Goal: Information Seeking & Learning: Learn about a topic

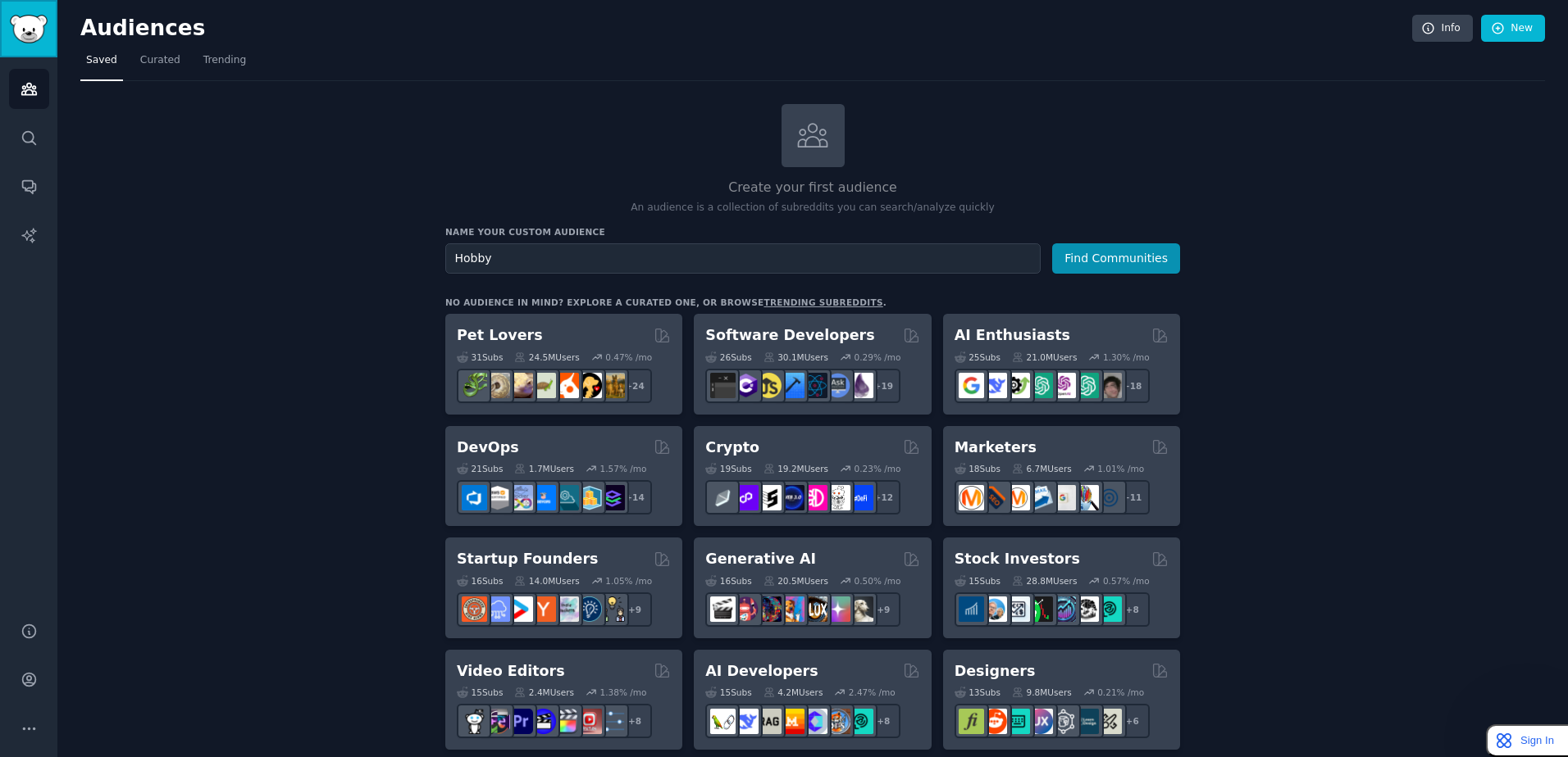
click at [31, 42] on img "Sidebar" at bounding box center [28, 29] width 37 height 29
click at [40, 24] on img "Sidebar" at bounding box center [28, 29] width 37 height 29
click at [1433, 18] on link "Info" at bounding box center [1443, 29] width 61 height 28
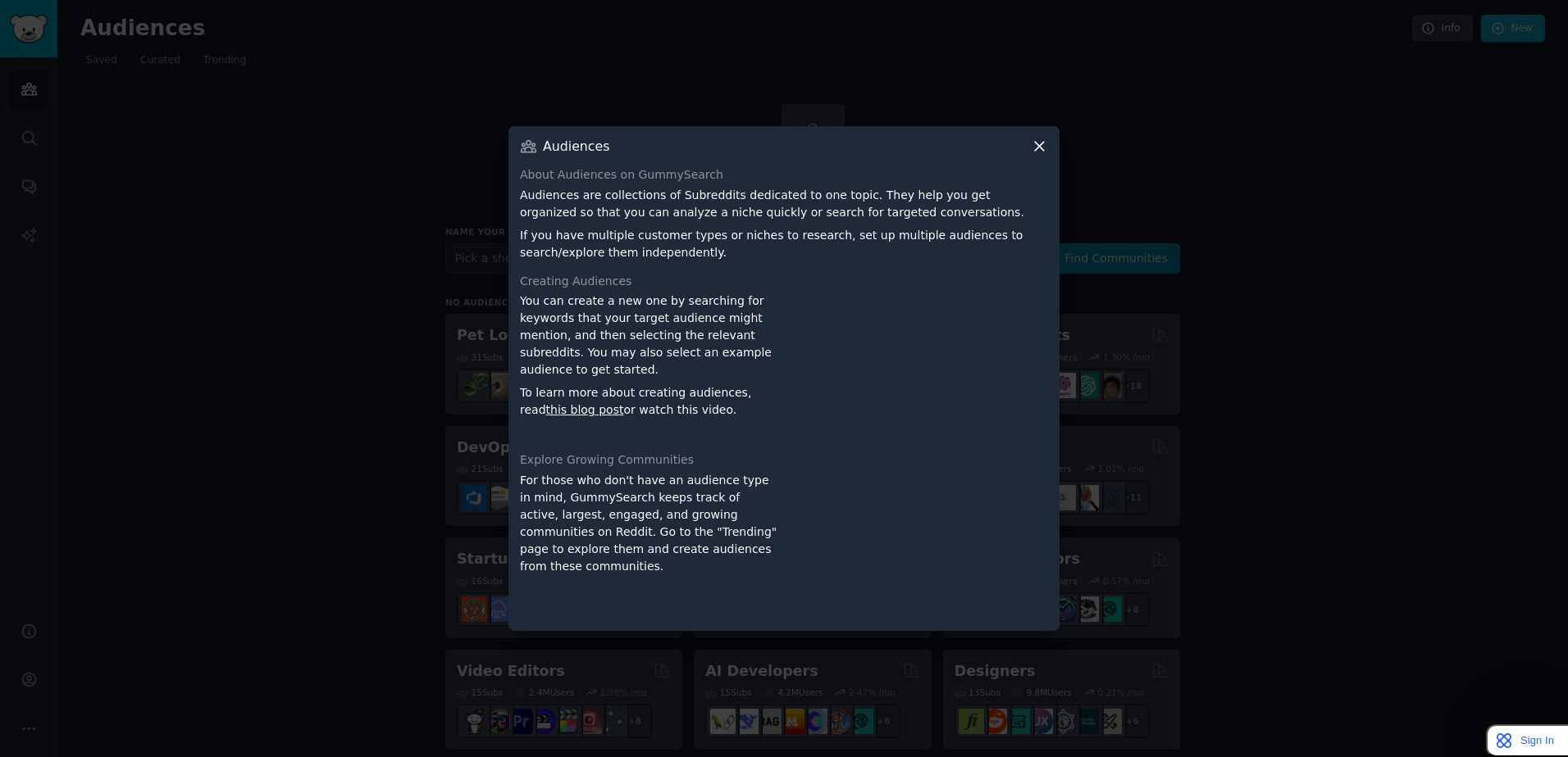
click at [1043, 138] on icon at bounding box center [1039, 146] width 17 height 17
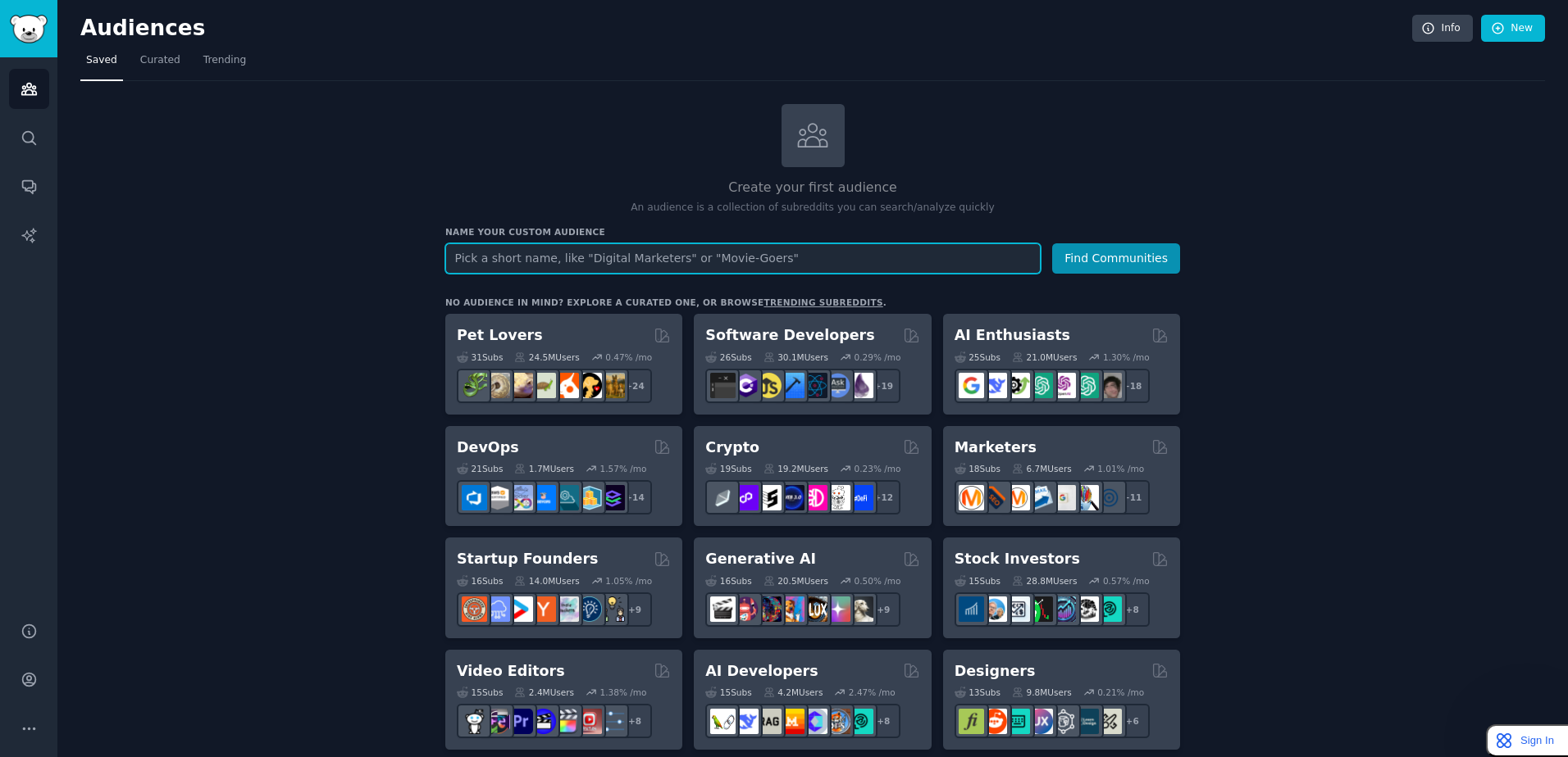
click at [577, 259] on input "text" at bounding box center [743, 258] width 596 height 30
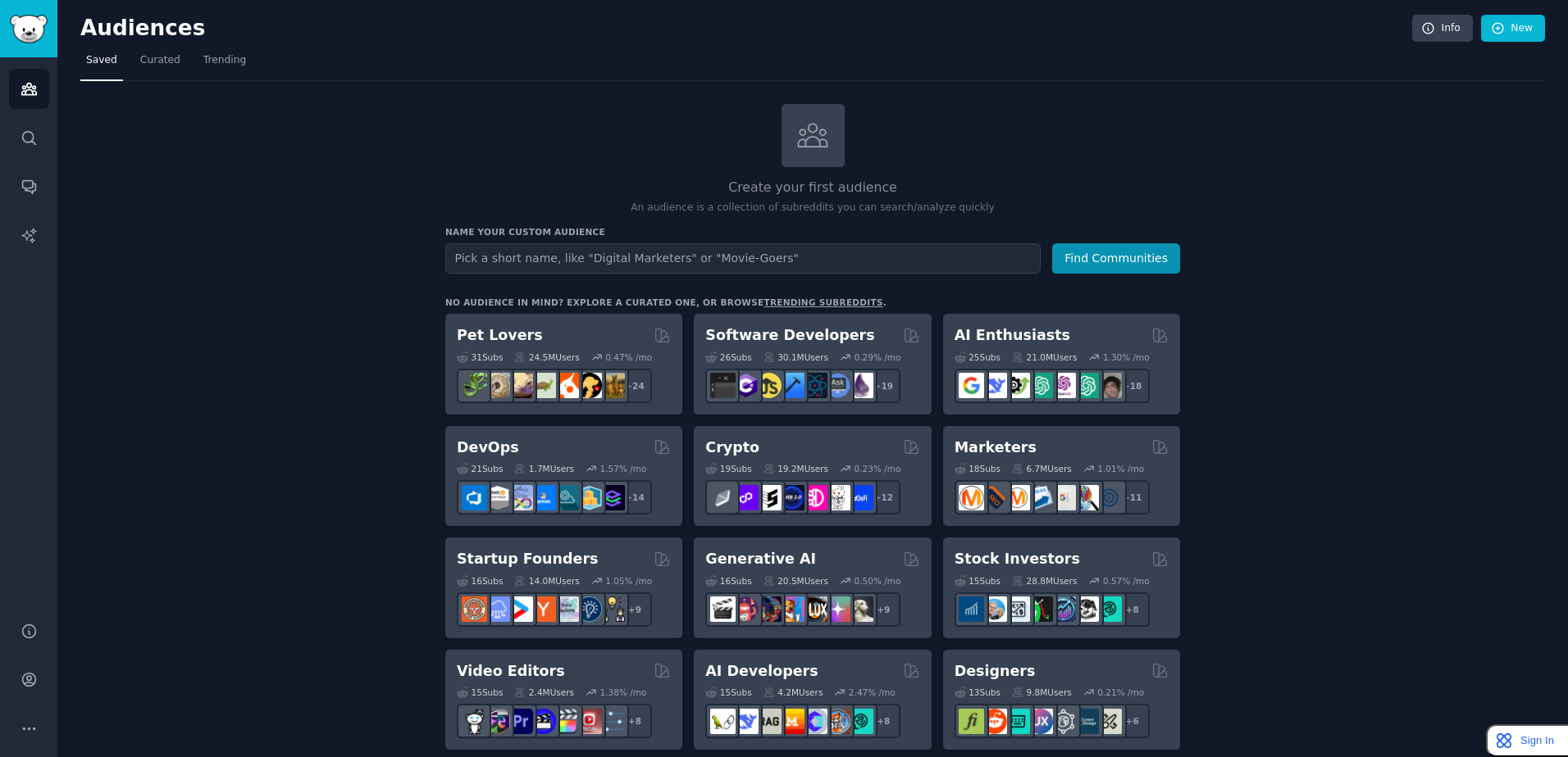
click at [197, 58] on link "Trending" at bounding box center [224, 64] width 54 height 34
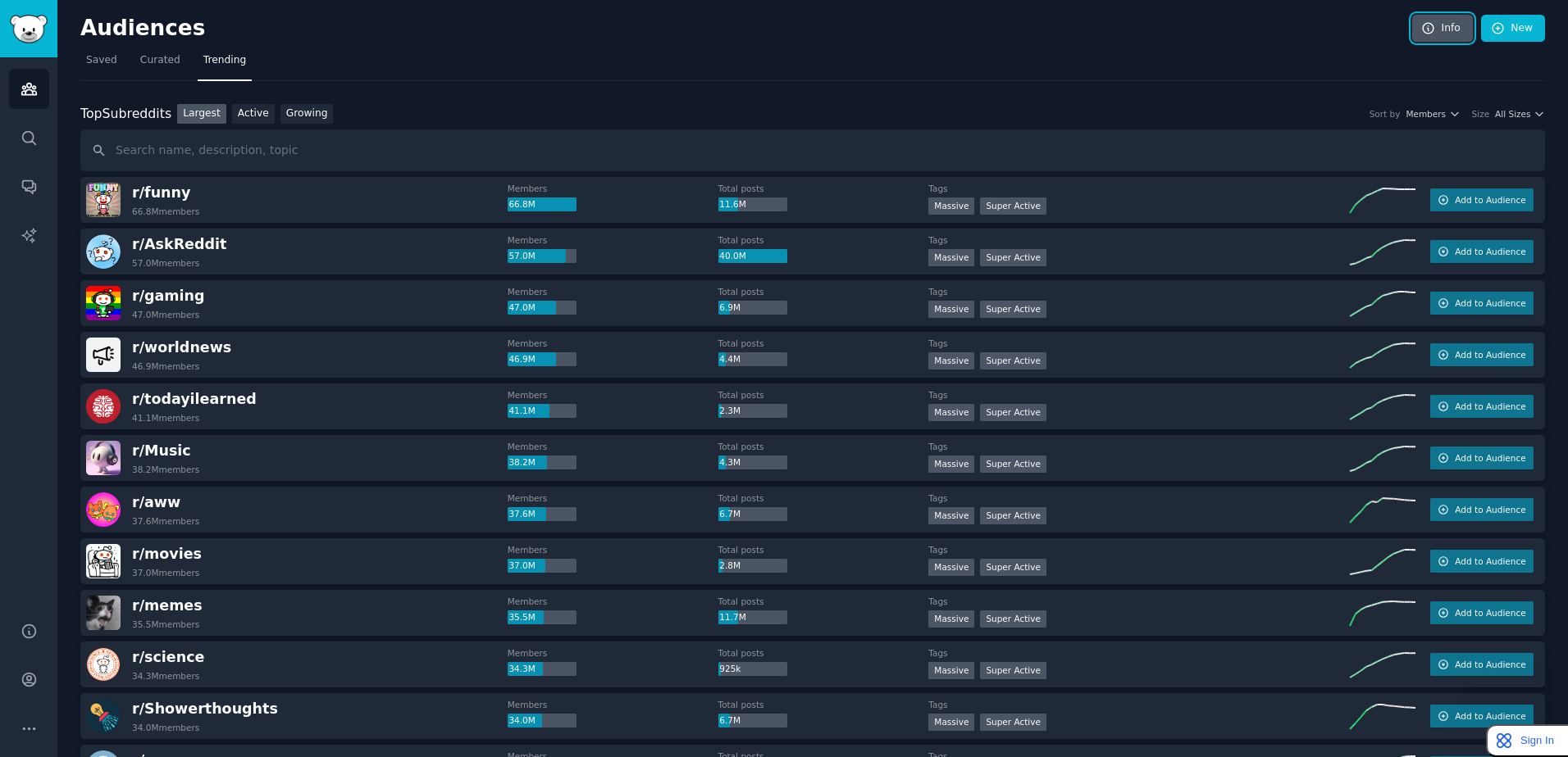
click at [1448, 16] on link "Info" at bounding box center [1443, 29] width 61 height 28
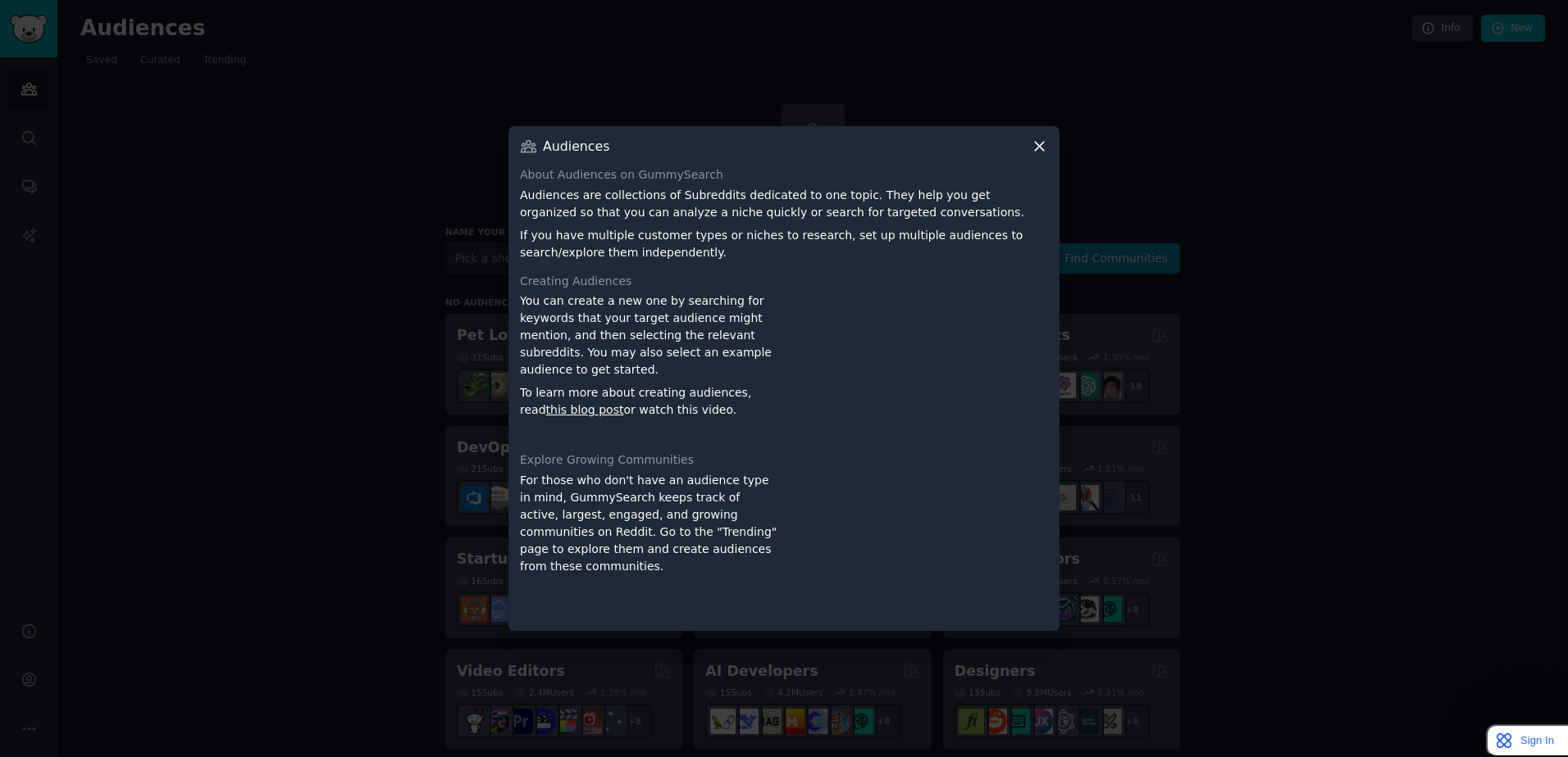
click at [1036, 138] on icon at bounding box center [1039, 146] width 17 height 17
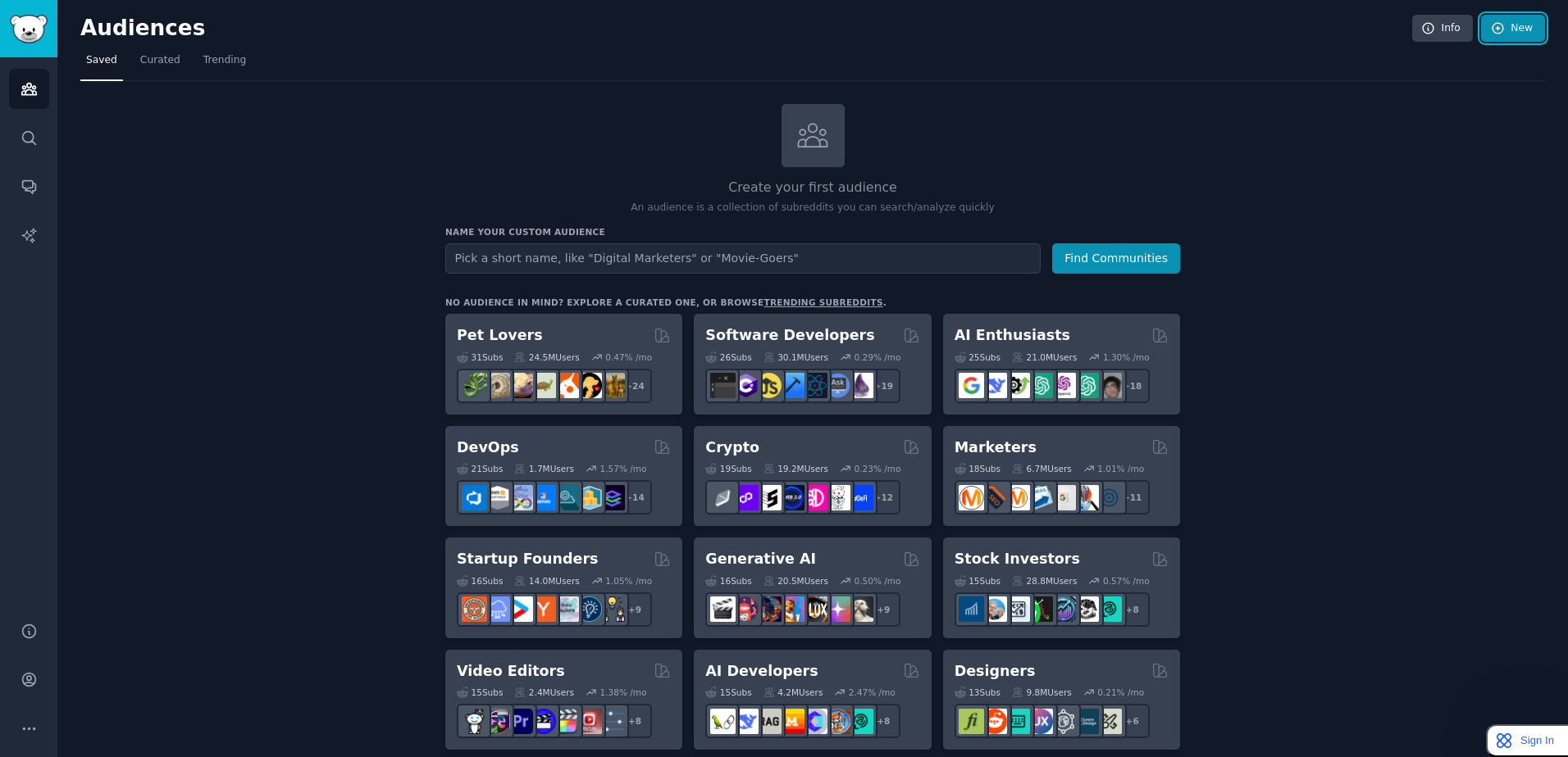
click at [1528, 25] on link "New" at bounding box center [1513, 29] width 64 height 28
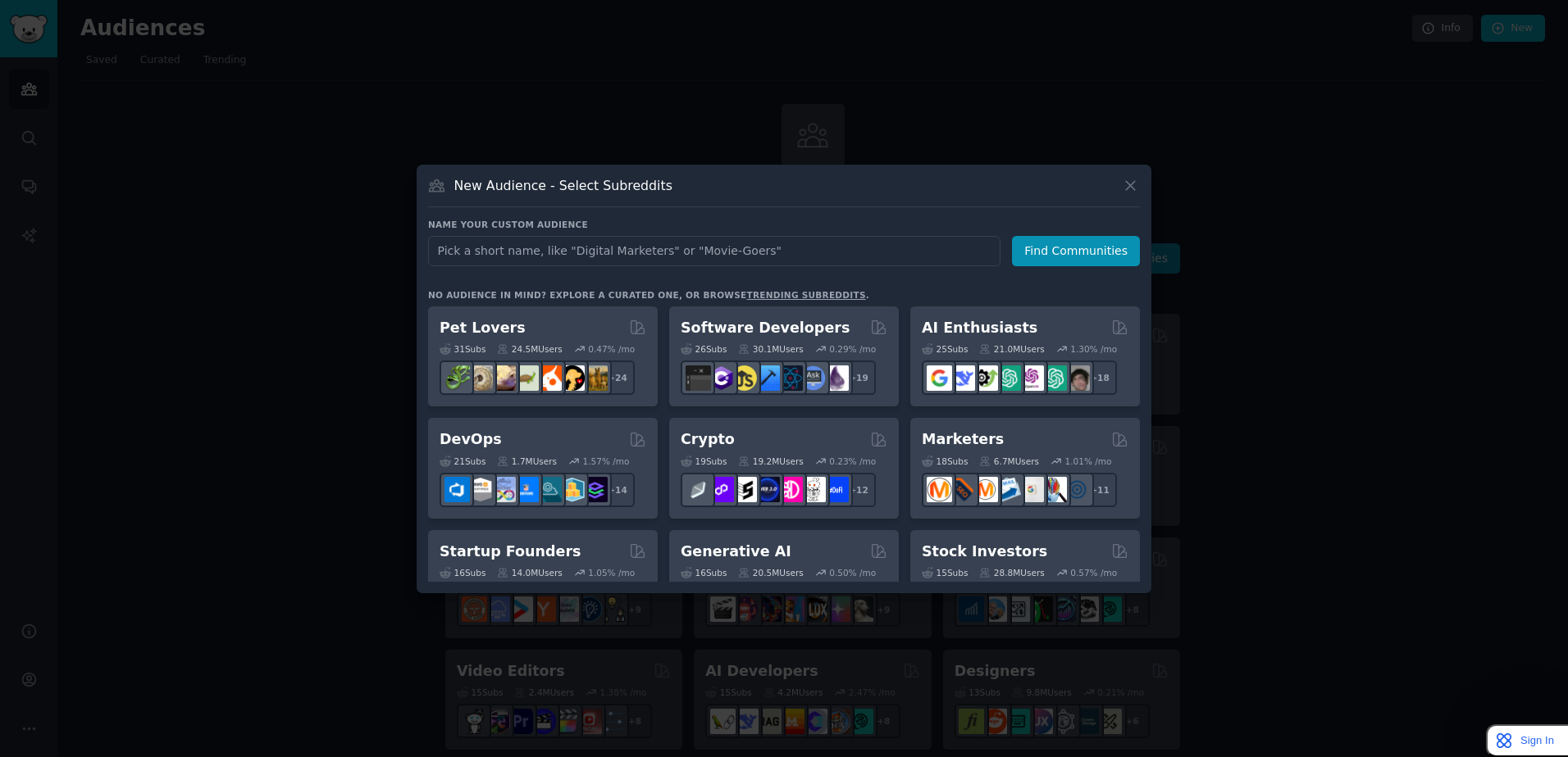
click at [323, 304] on div at bounding box center [784, 378] width 1568 height 757
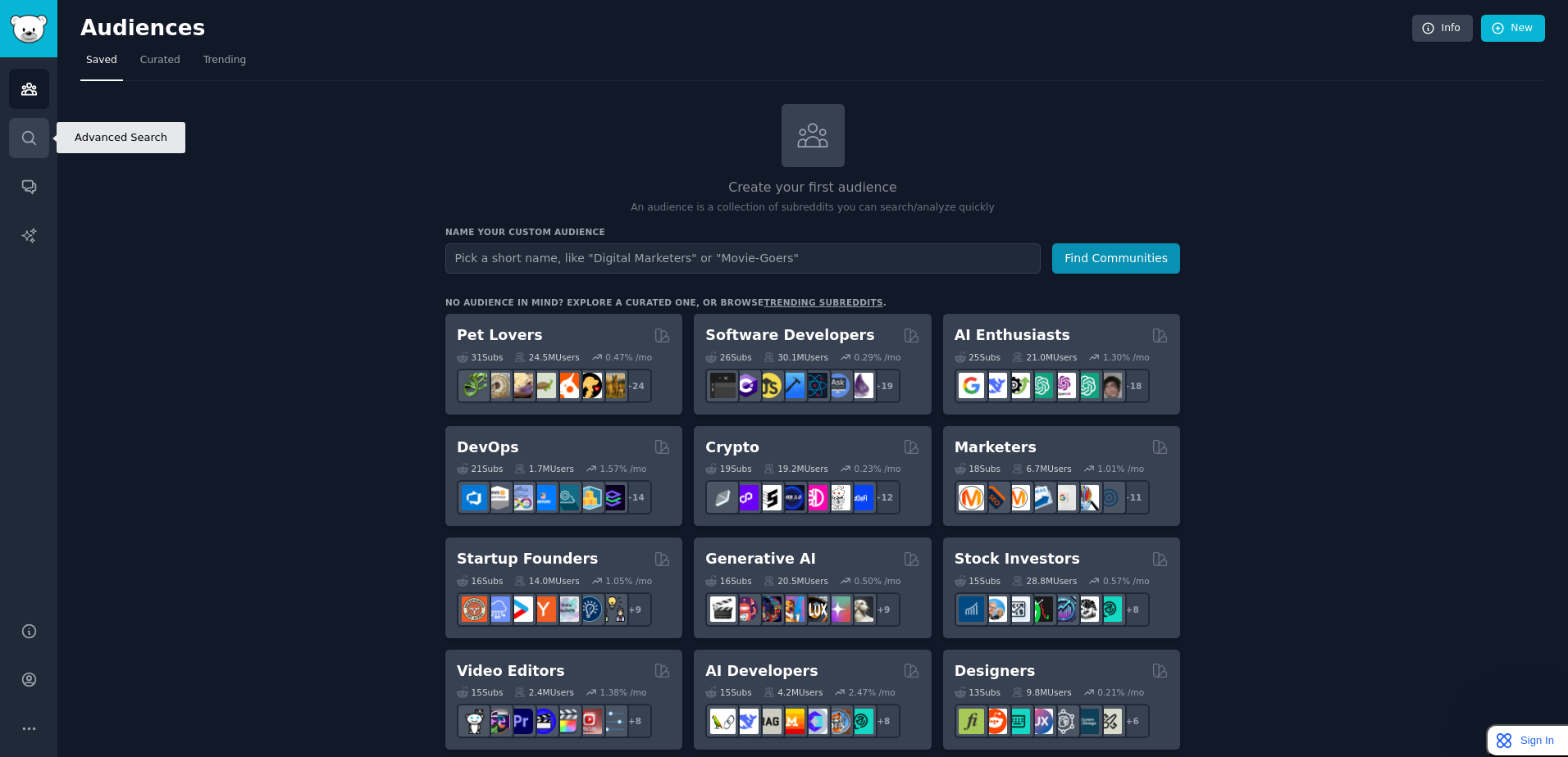
click at [39, 149] on link "Search" at bounding box center [29, 138] width 40 height 40
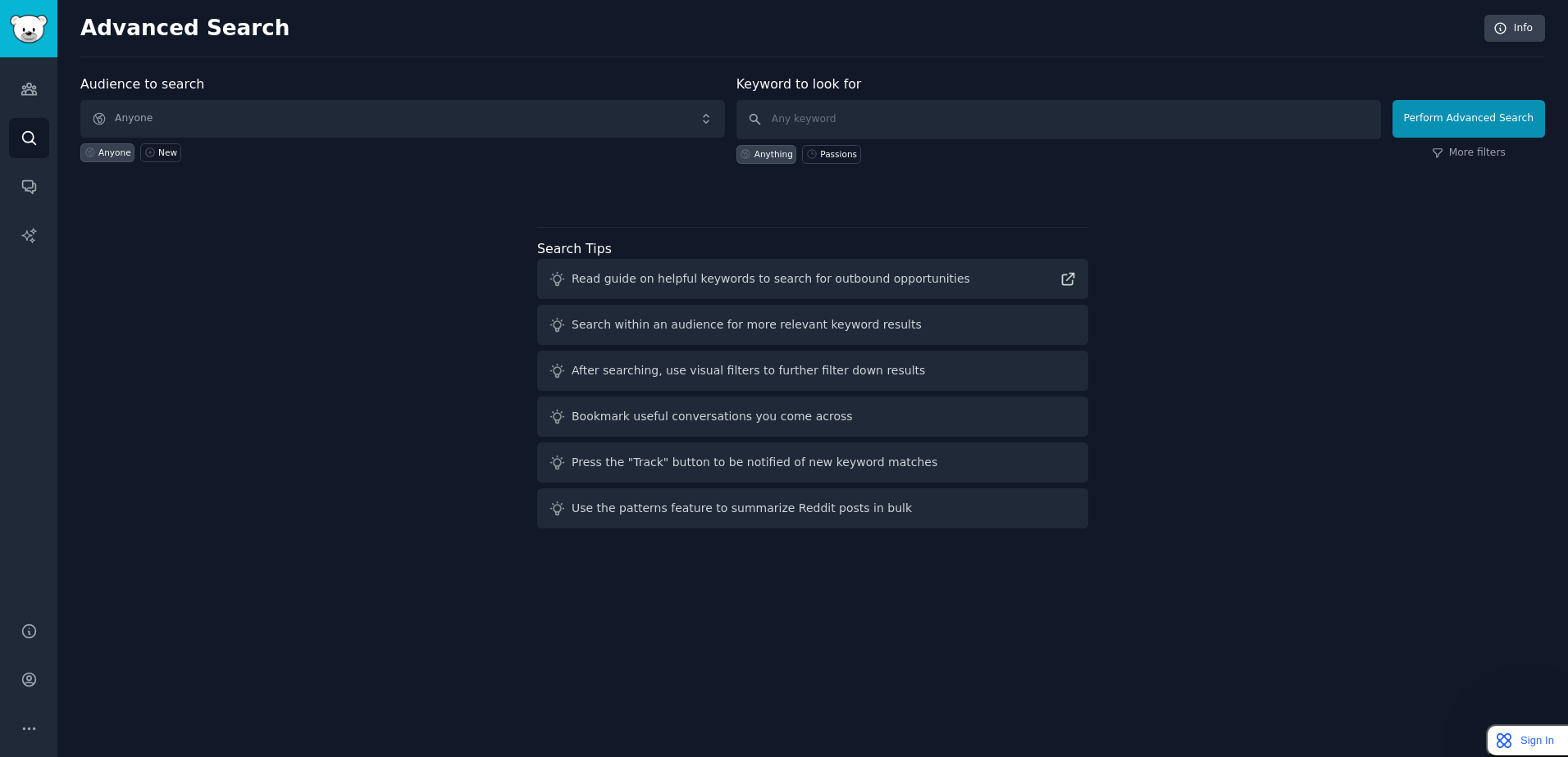
click at [295, 339] on div "Audience to search Anyone Anyone New Keyword to look for Anything Passions Perf…" at bounding box center [812, 305] width 1465 height 461
click at [165, 154] on div "New" at bounding box center [168, 152] width 19 height 11
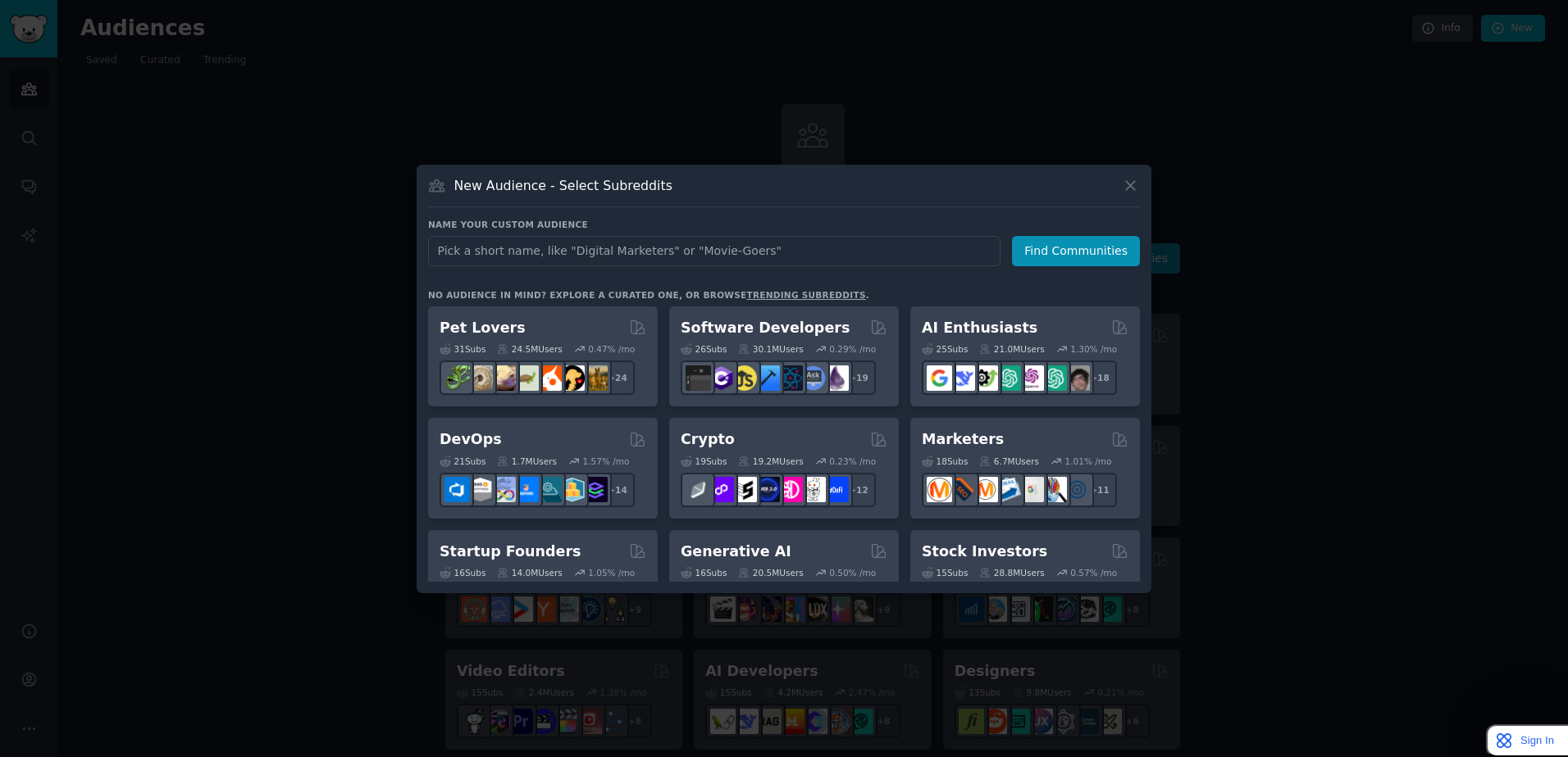
click at [183, 222] on div at bounding box center [784, 378] width 1568 height 757
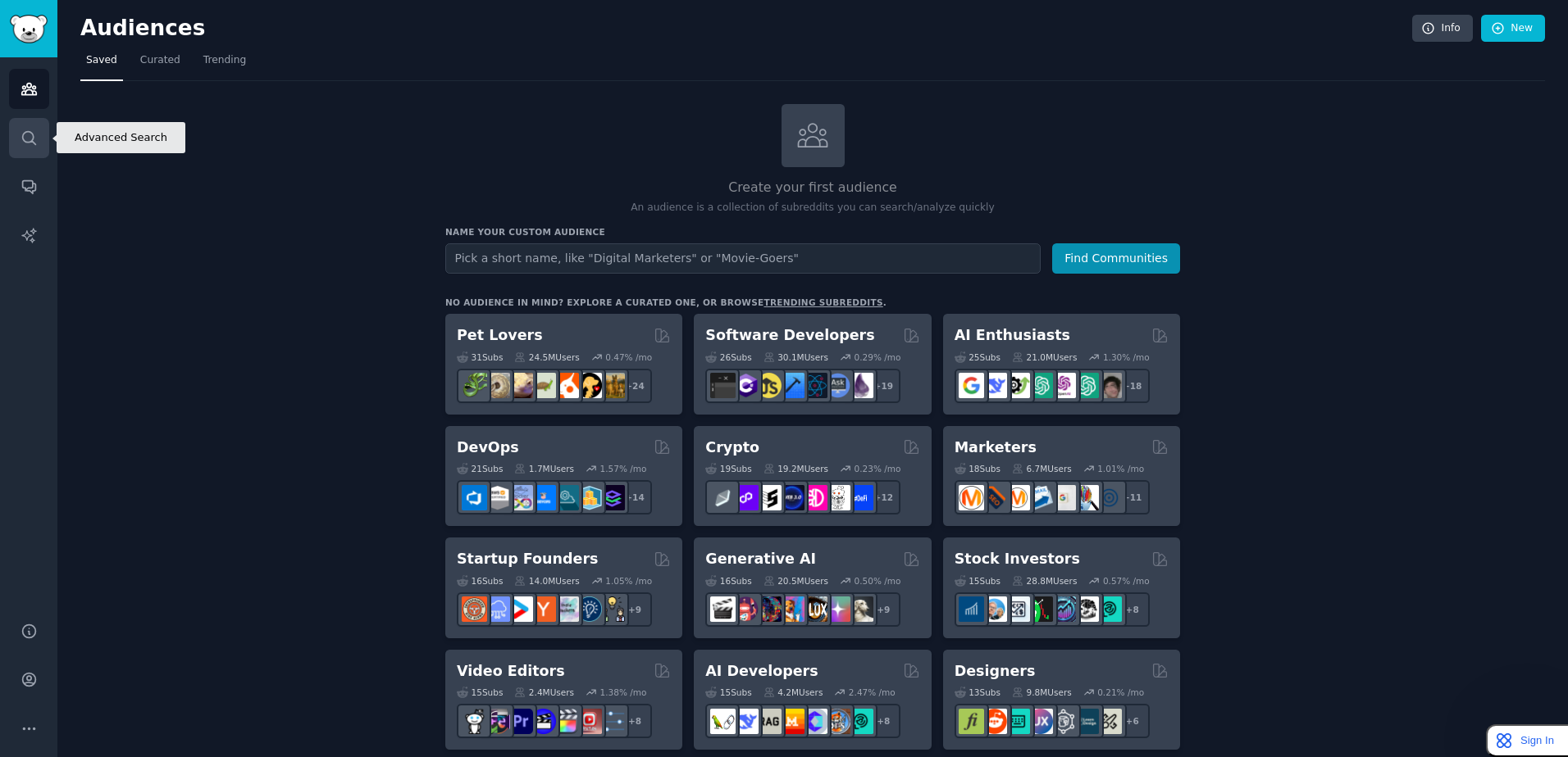
click at [32, 151] on link "Search" at bounding box center [29, 138] width 40 height 40
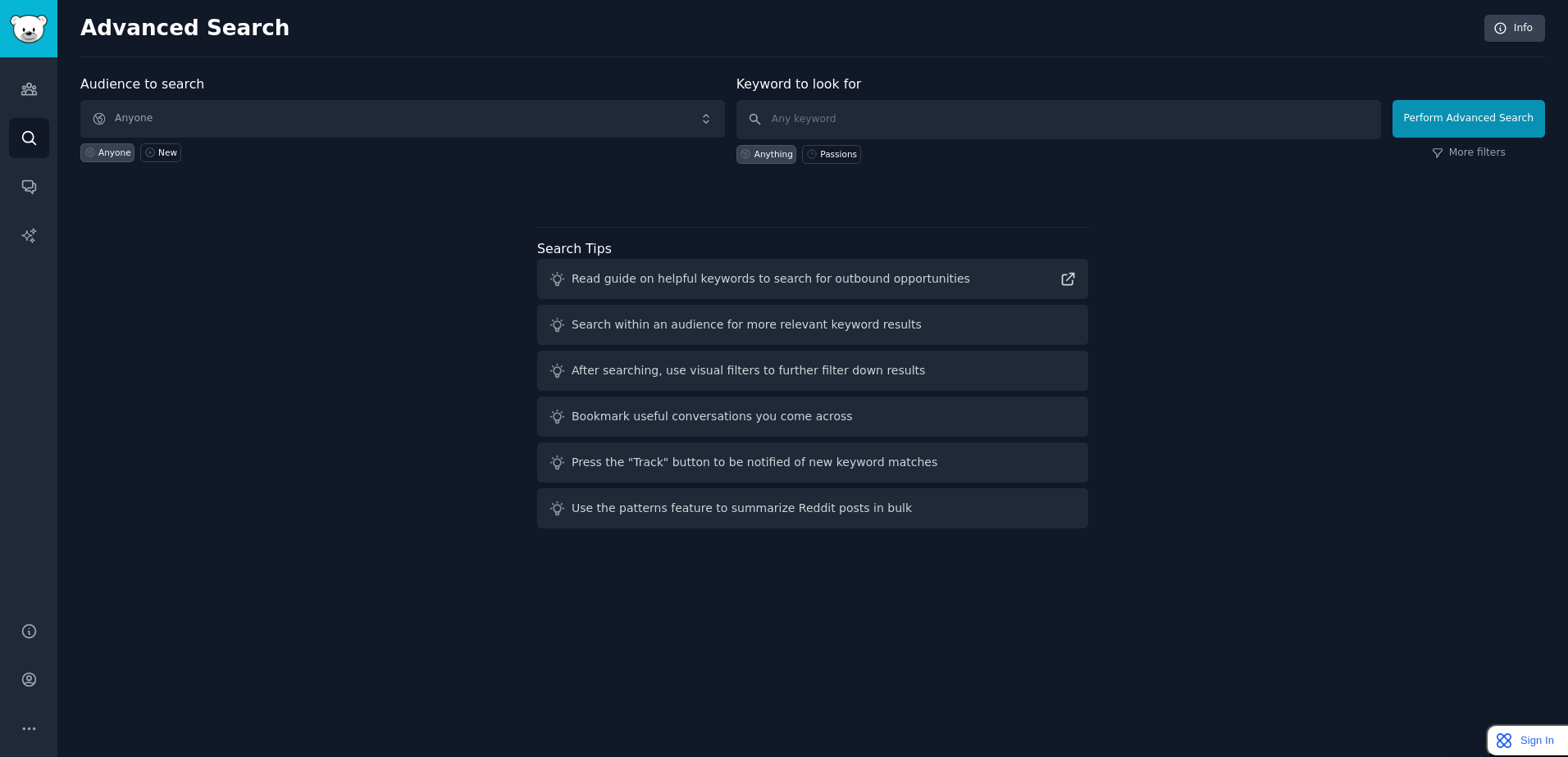
click at [399, 352] on div "Audience to search Anyone Anyone New Keyword to look for Anything Passions Perf…" at bounding box center [812, 305] width 1465 height 461
click at [898, 132] on input "text" at bounding box center [1058, 119] width 644 height 39
click at [205, 113] on span "Anyone" at bounding box center [402, 118] width 644 height 37
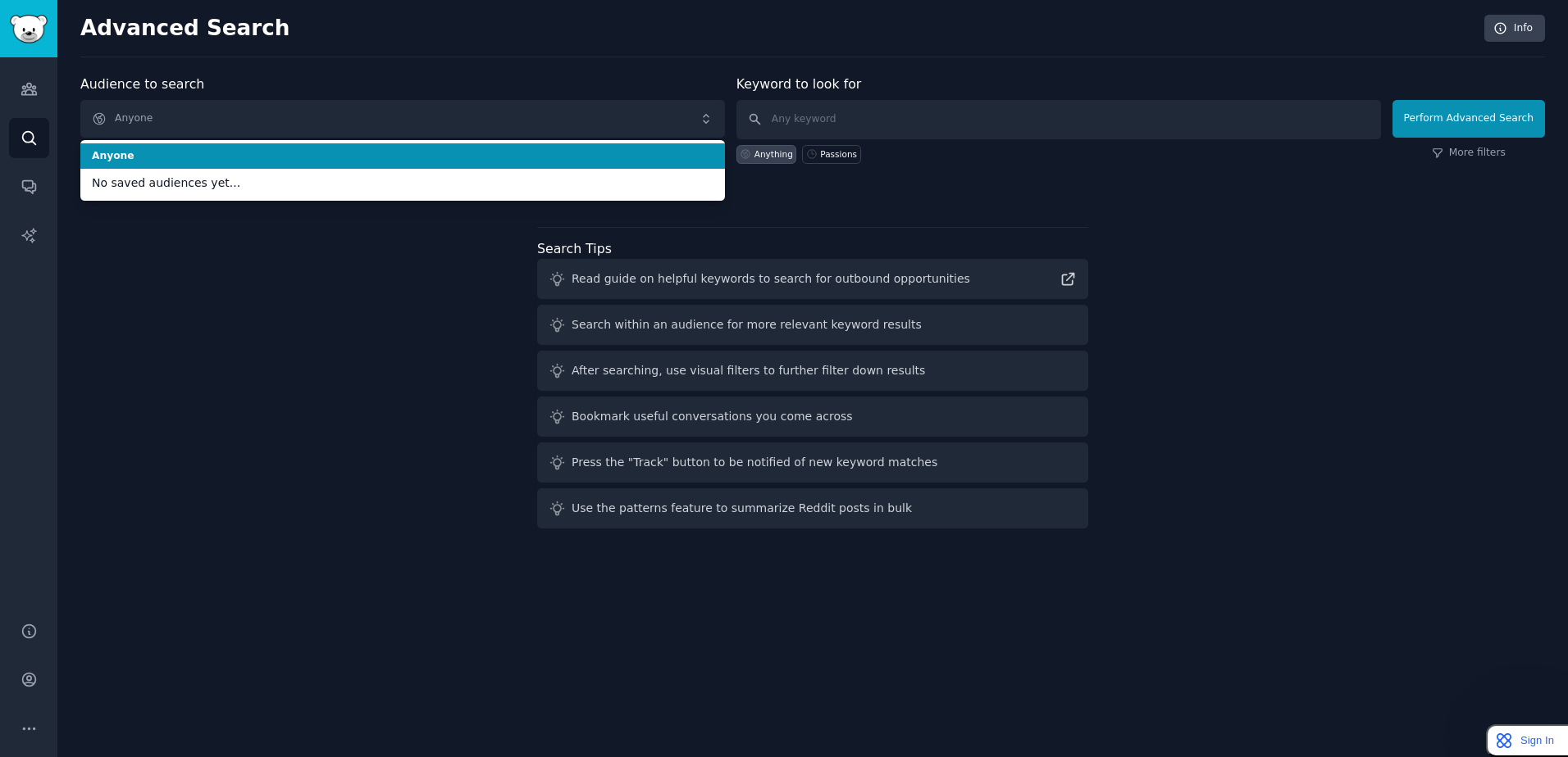
click at [217, 153] on span "Anyone" at bounding box center [403, 156] width 622 height 15
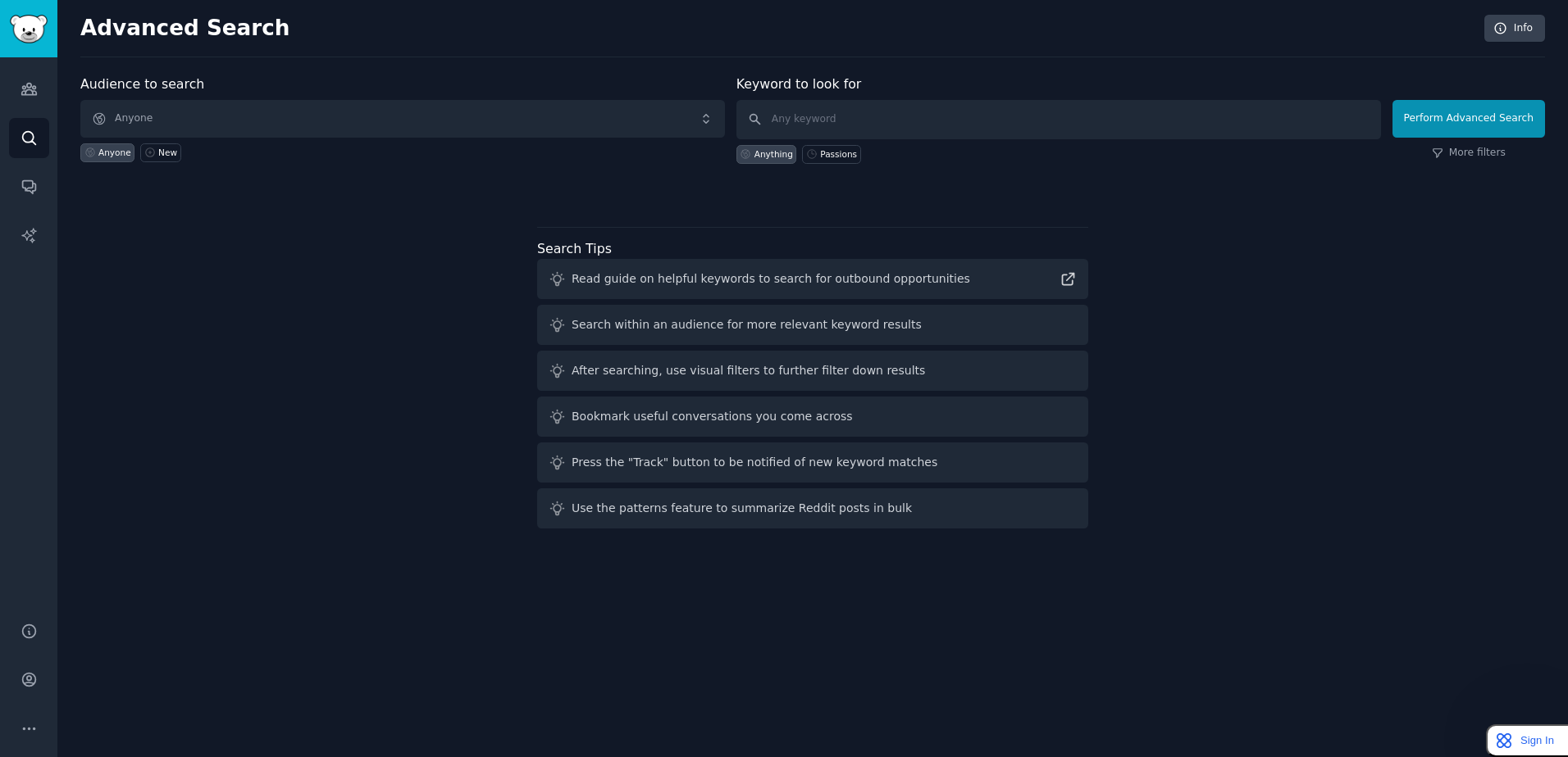
click at [191, 203] on div "Audience to search Anyone Anyone New Keyword to look for Anything Passions Perf…" at bounding box center [812, 305] width 1465 height 461
click at [1507, 123] on button "Perform Advanced Search" at bounding box center [1468, 118] width 152 height 37
click at [1479, 155] on link "More filters" at bounding box center [1468, 153] width 74 height 15
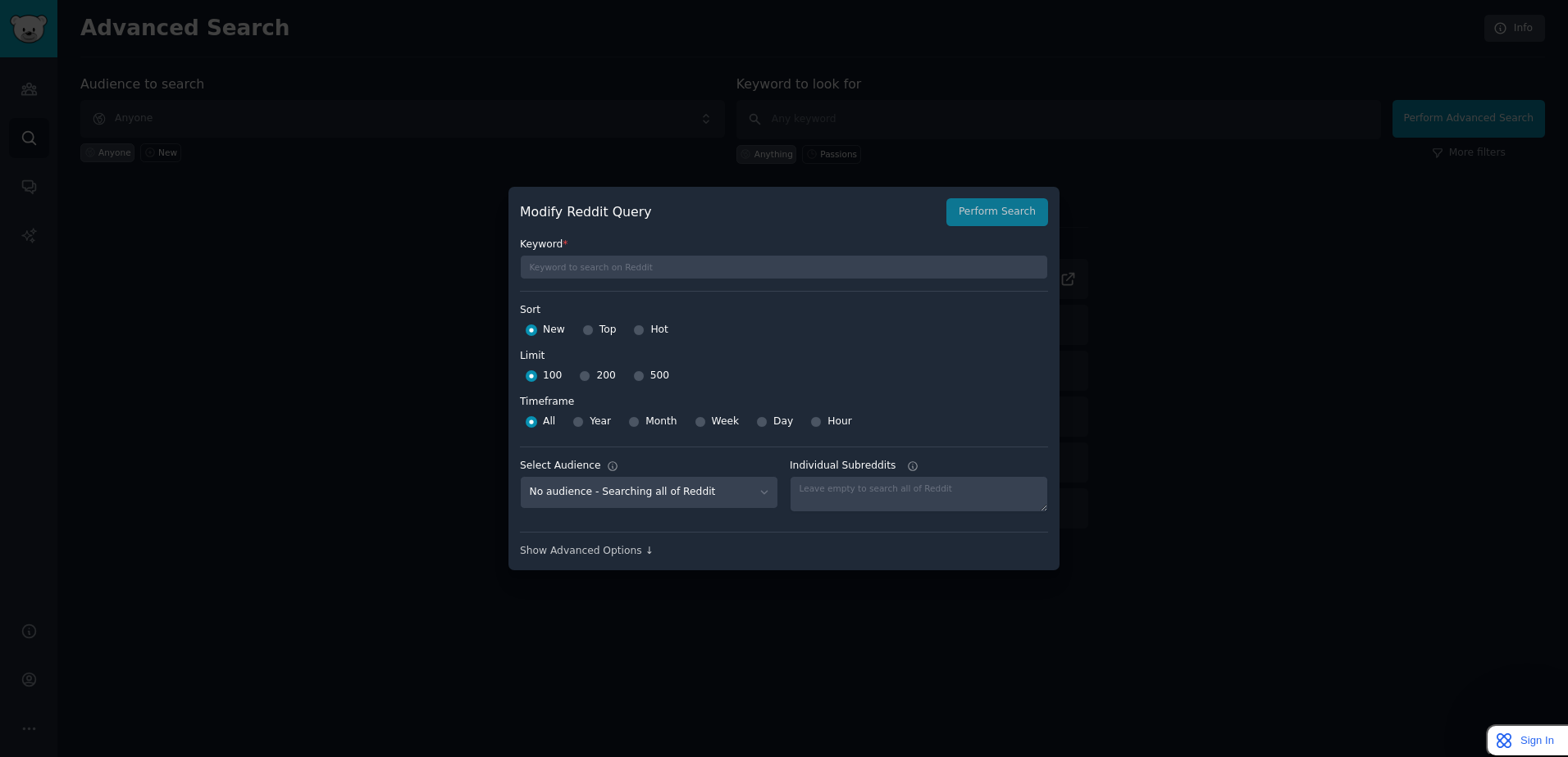
click at [611, 324] on span "Top" at bounding box center [608, 330] width 17 height 15
click at [594, 324] on input "Top" at bounding box center [588, 329] width 11 height 11
radio input "true"
click at [638, 374] on div "500" at bounding box center [651, 376] width 36 height 26
click at [636, 375] on input "500" at bounding box center [638, 375] width 11 height 11
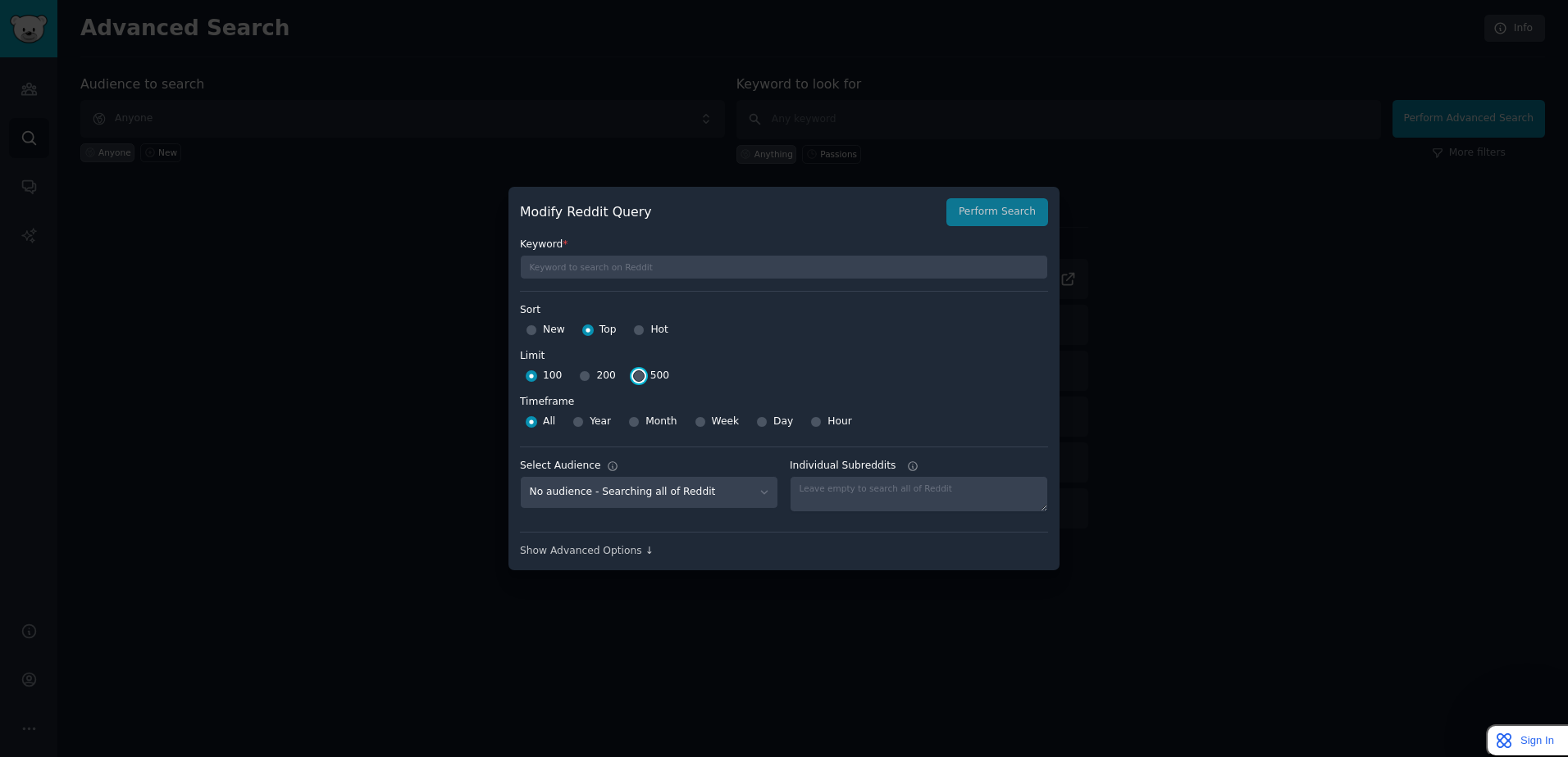
radio input "true"
click at [573, 424] on input "Year" at bounding box center [577, 422] width 11 height 11
radio input "true"
click at [655, 488] on select "No audience - Searching all of Reddit" at bounding box center [649, 493] width 258 height 34
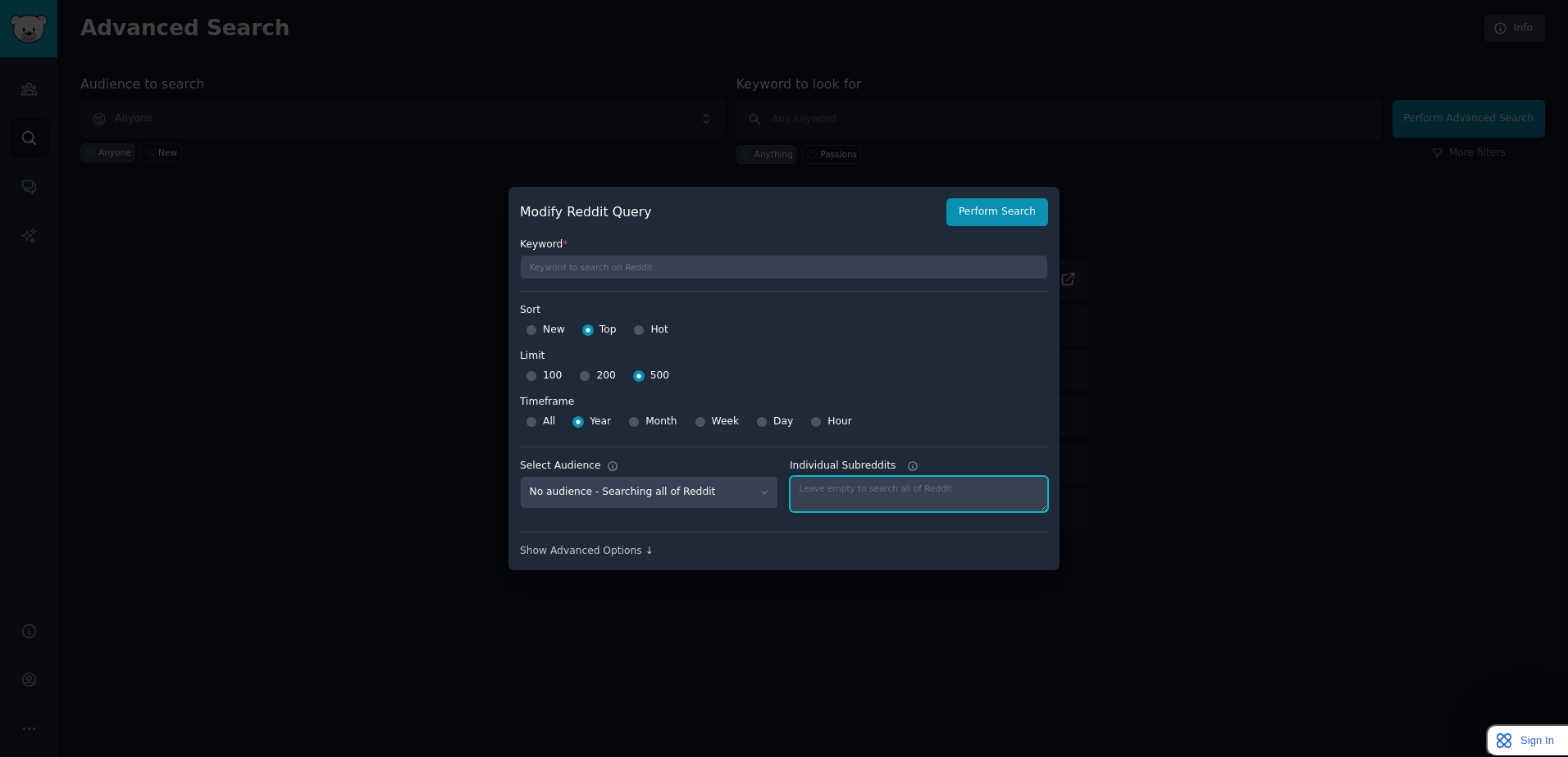
click at [890, 481] on textarea "Individual Subreddits" at bounding box center [918, 494] width 258 height 36
click at [620, 554] on div "Show Advanced Options ↓" at bounding box center [784, 551] width 528 height 15
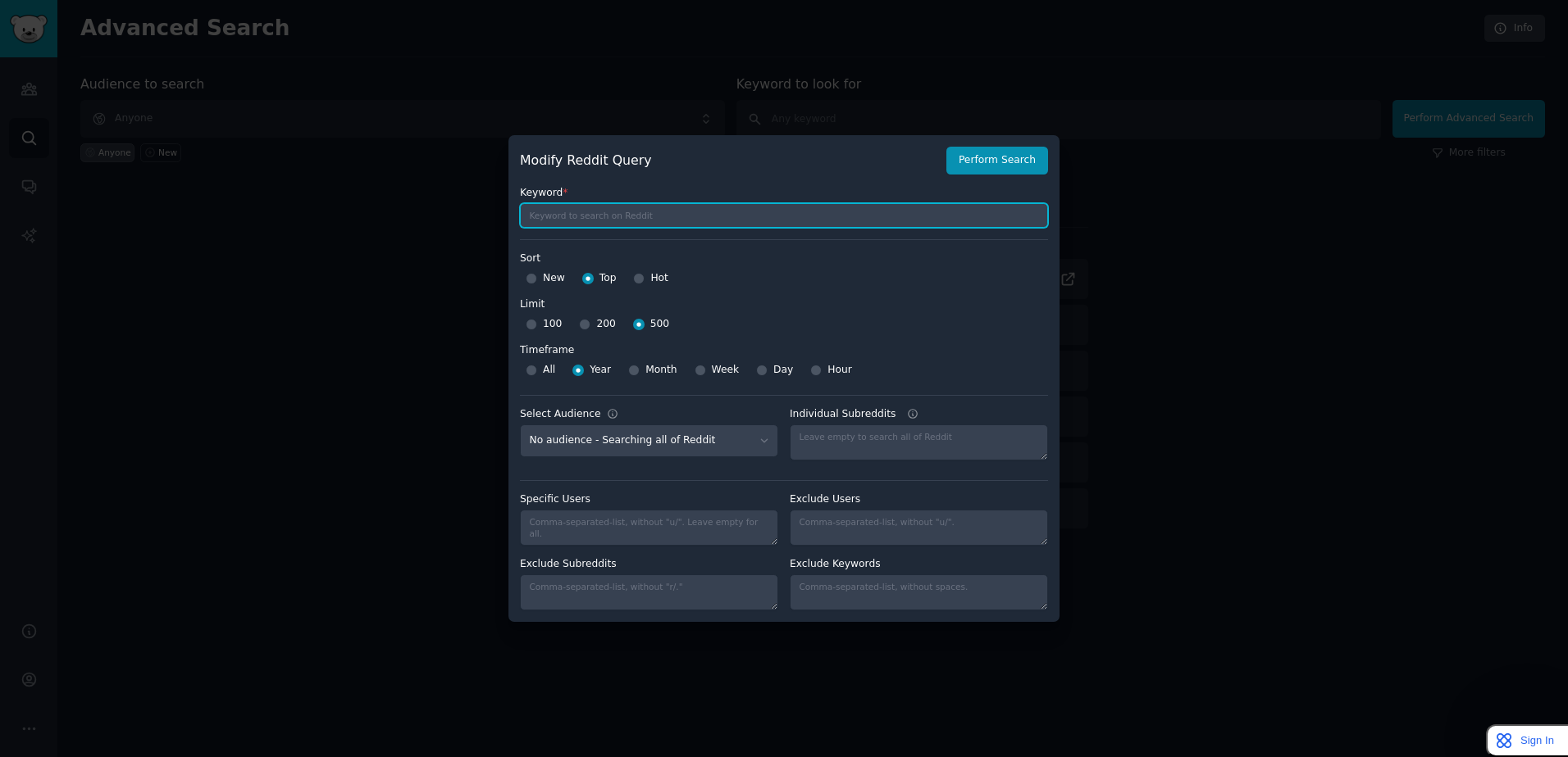
click at [658, 217] on input "text" at bounding box center [784, 216] width 528 height 24
type input "Hobby and passions"
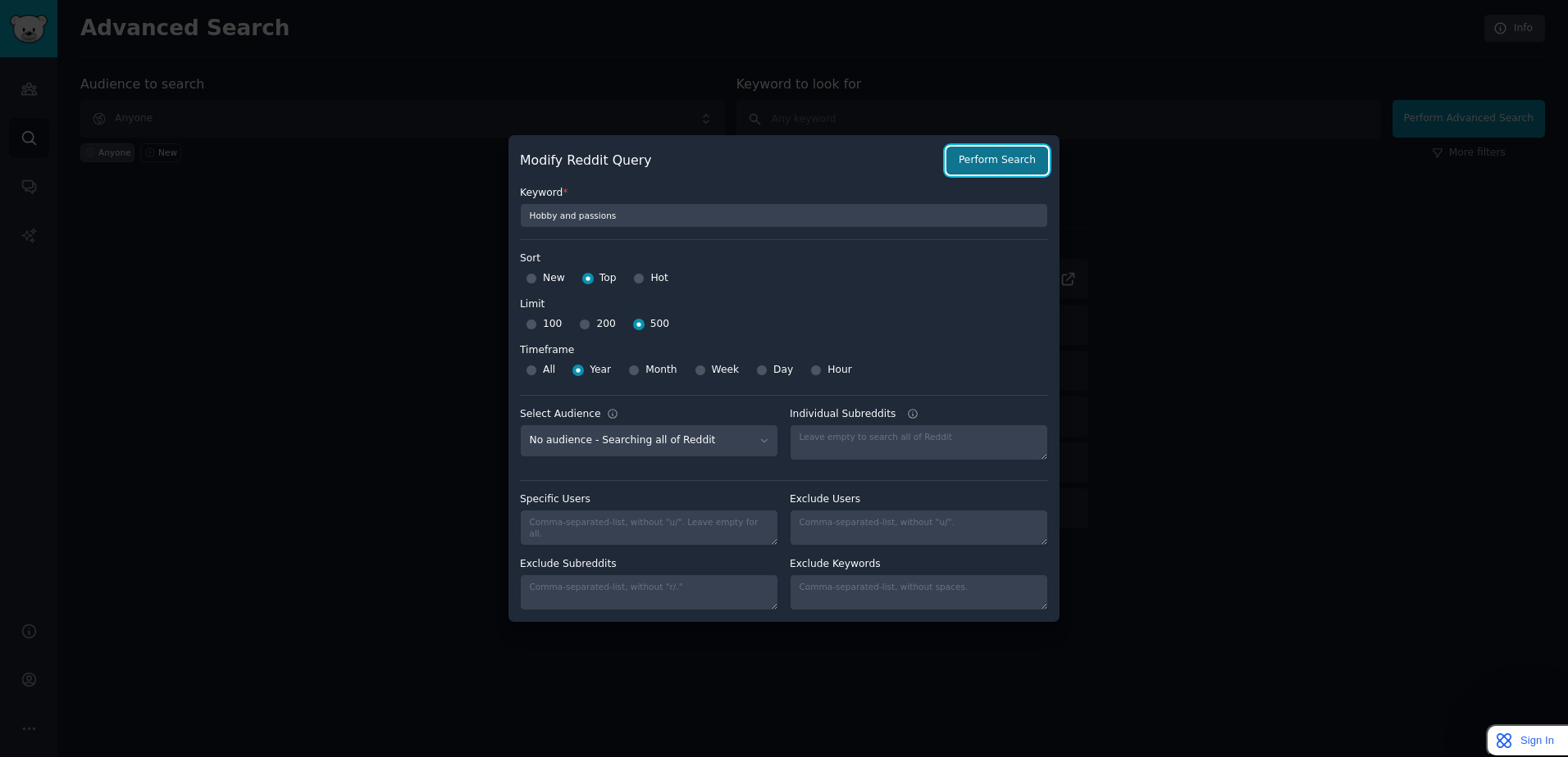
click at [1036, 151] on button "Perform Search" at bounding box center [997, 161] width 102 height 28
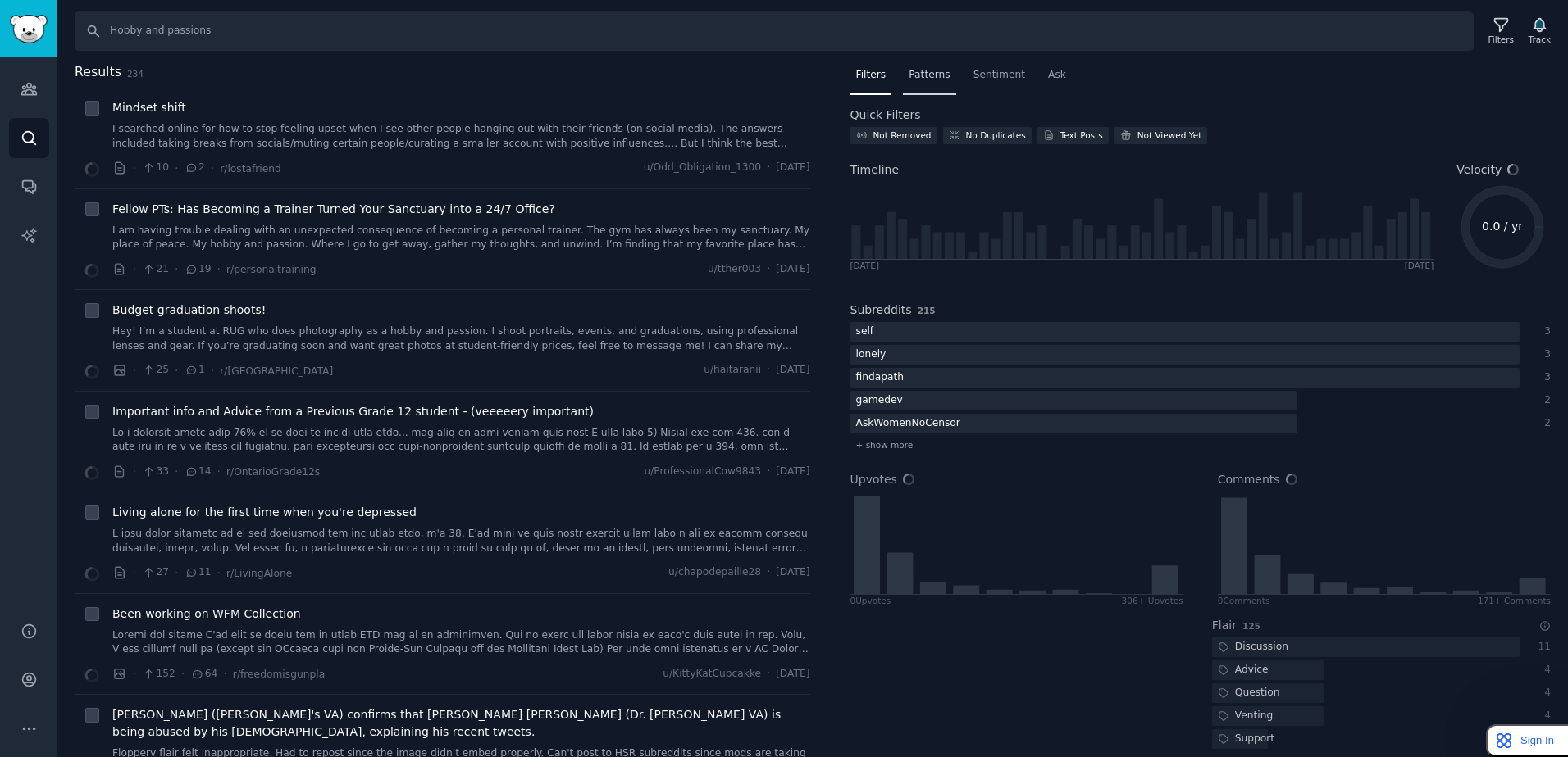
click at [931, 73] on span "Patterns" at bounding box center [929, 75] width 41 height 15
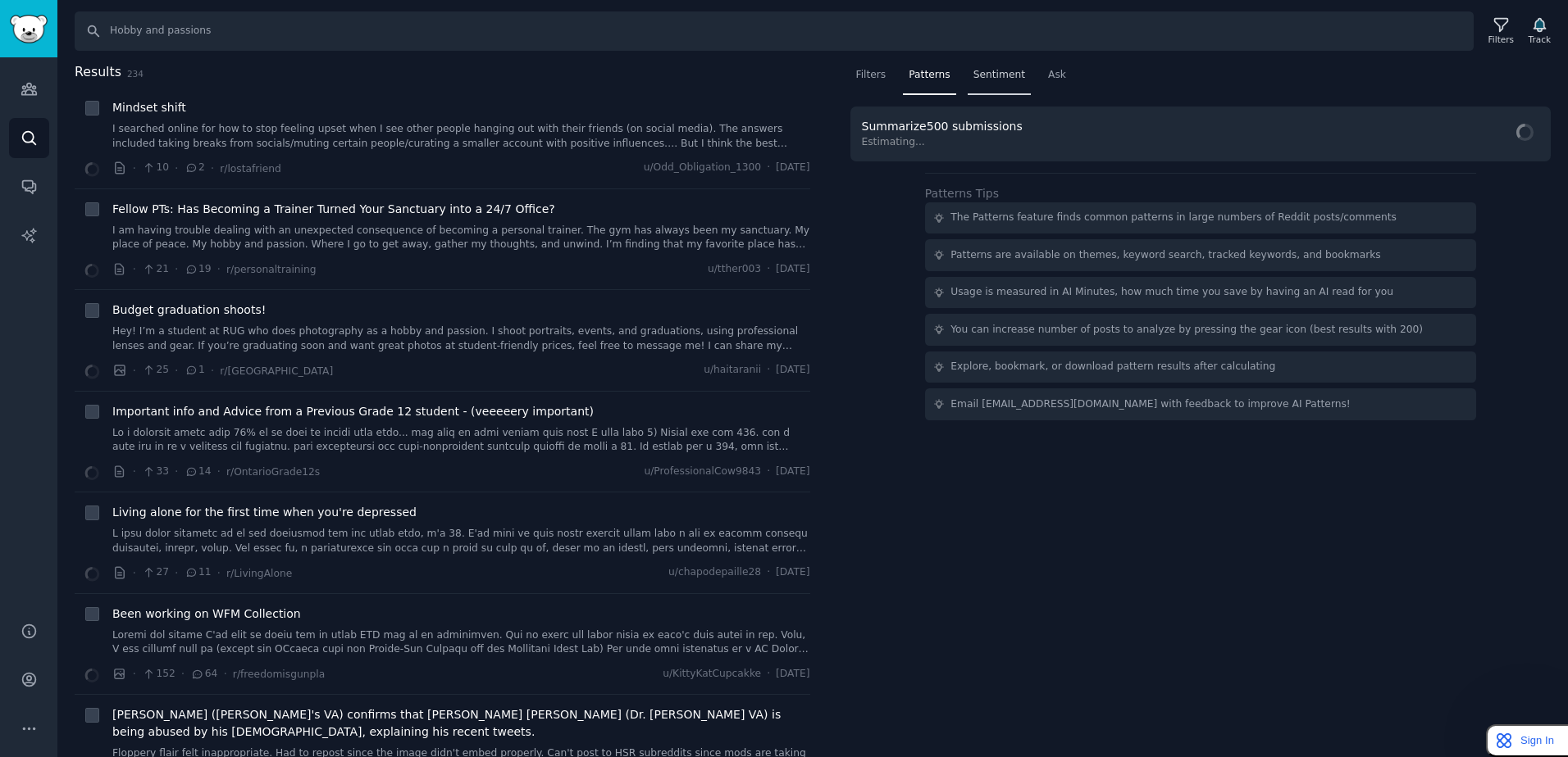
click at [995, 78] on span "Sentiment" at bounding box center [998, 75] width 51 height 15
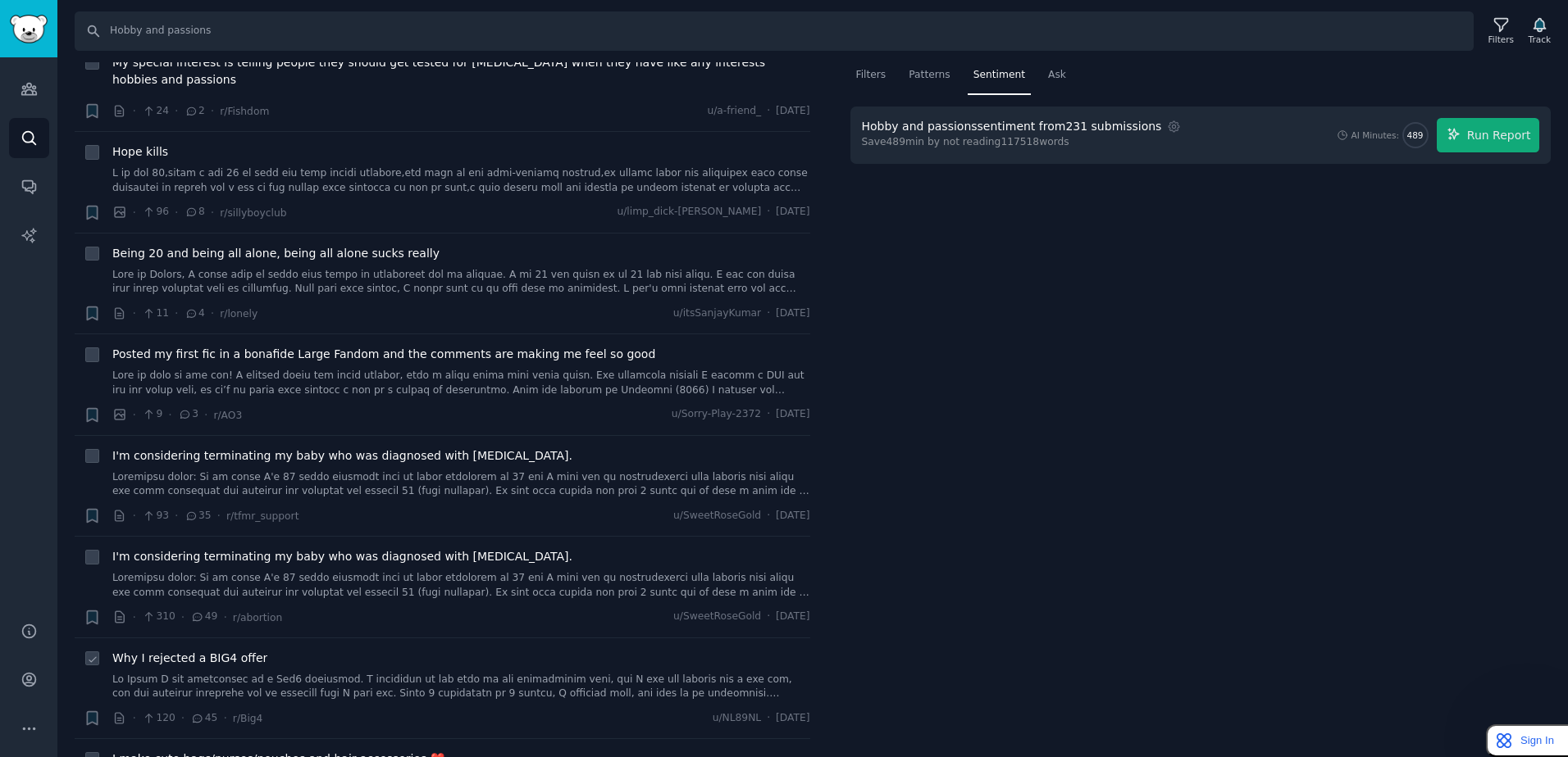
scroll to position [6146, 0]
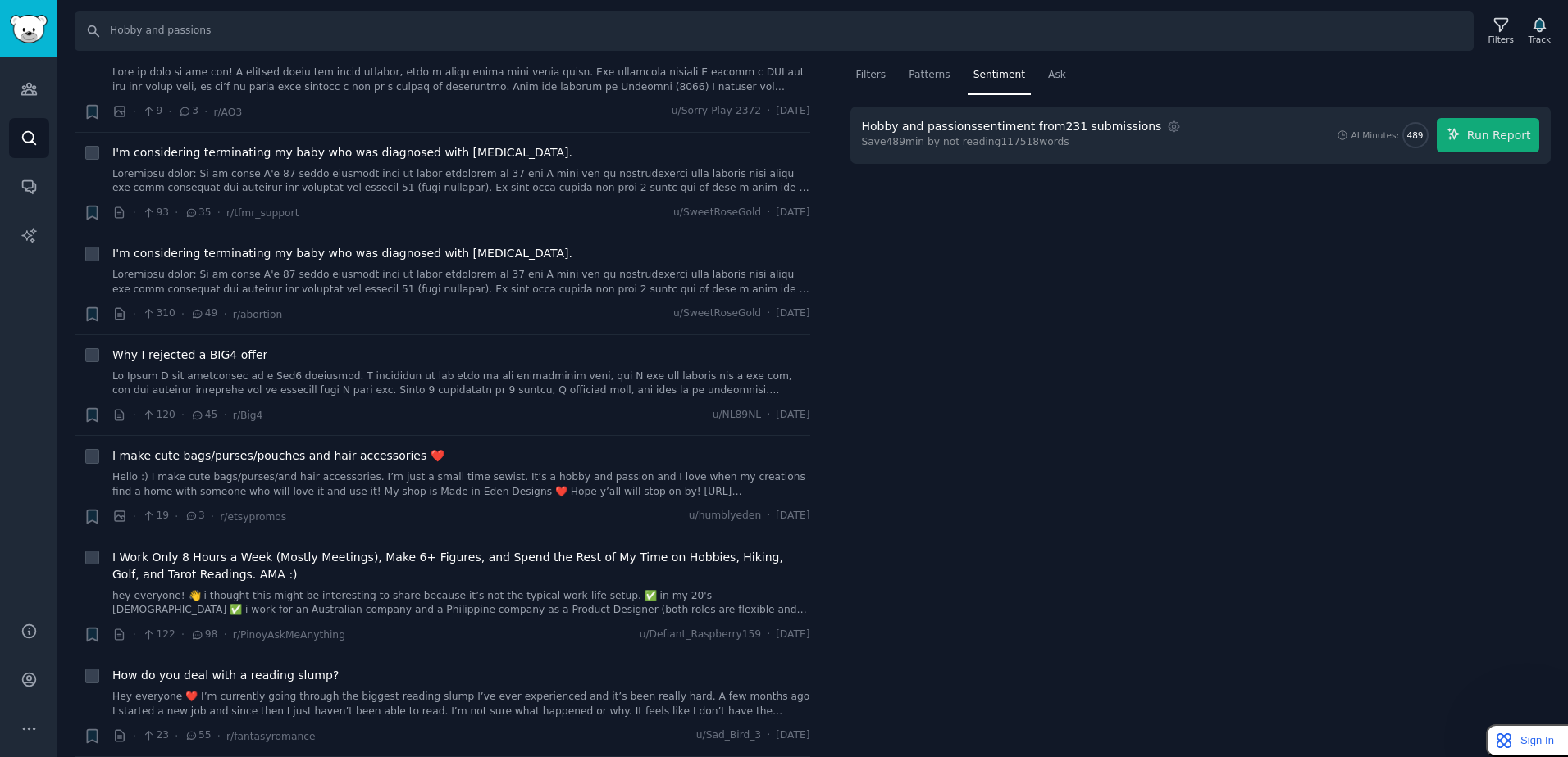
drag, startPoint x: 1139, startPoint y: 653, endPoint x: 1094, endPoint y: 161, distance: 494.1
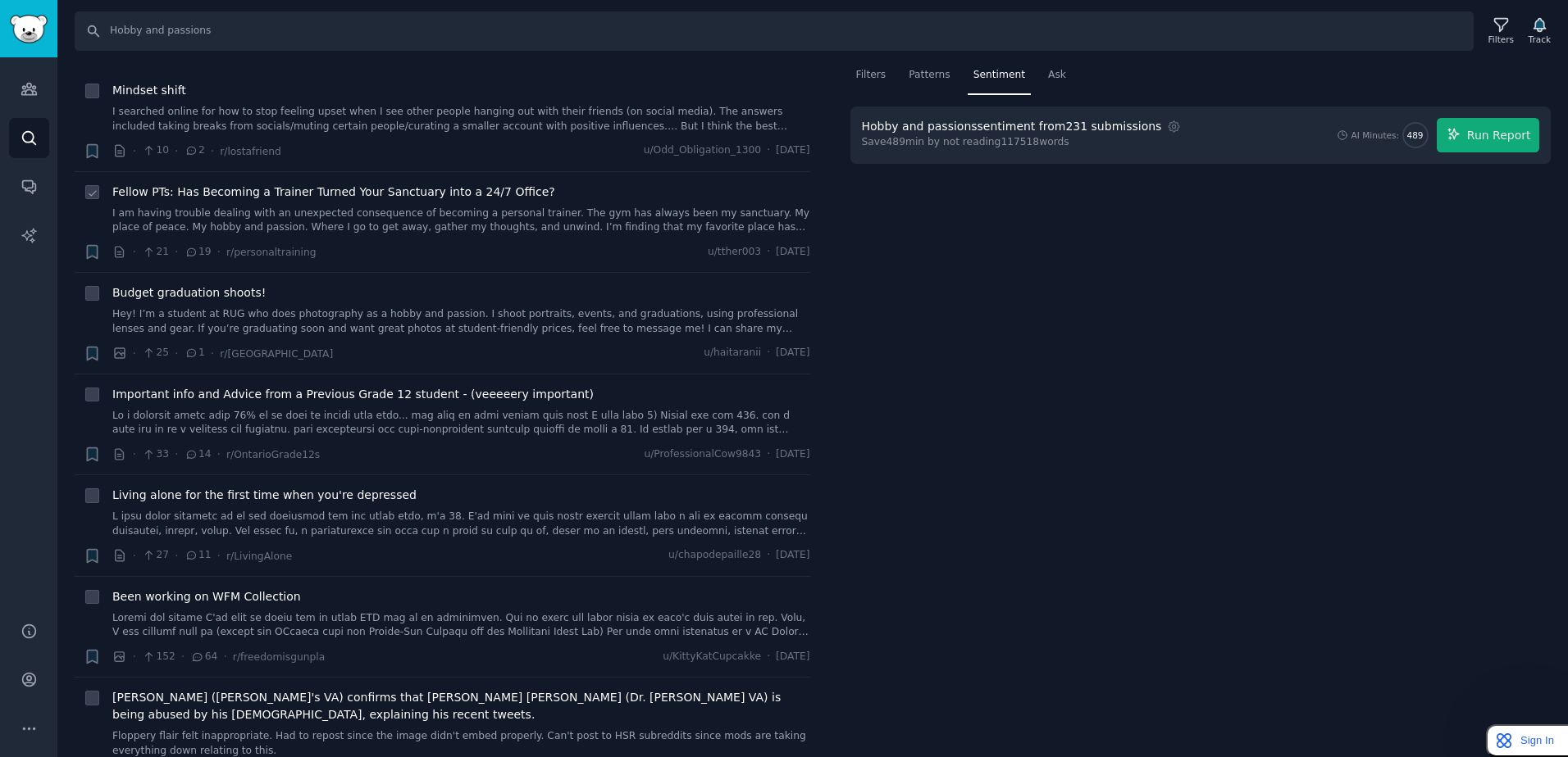
scroll to position [0, 0]
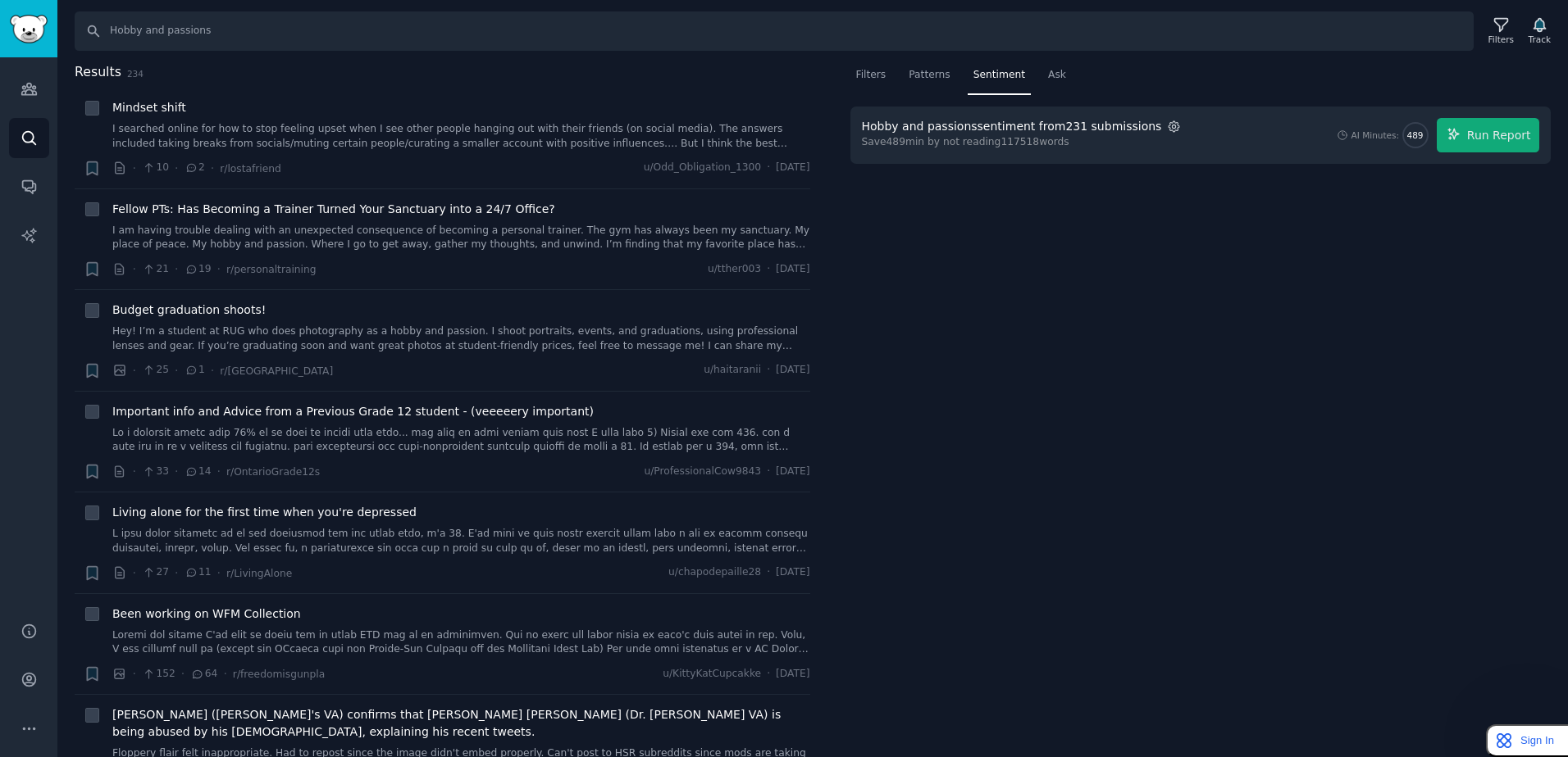
click at [1170, 129] on icon "button" at bounding box center [1175, 127] width 10 height 10
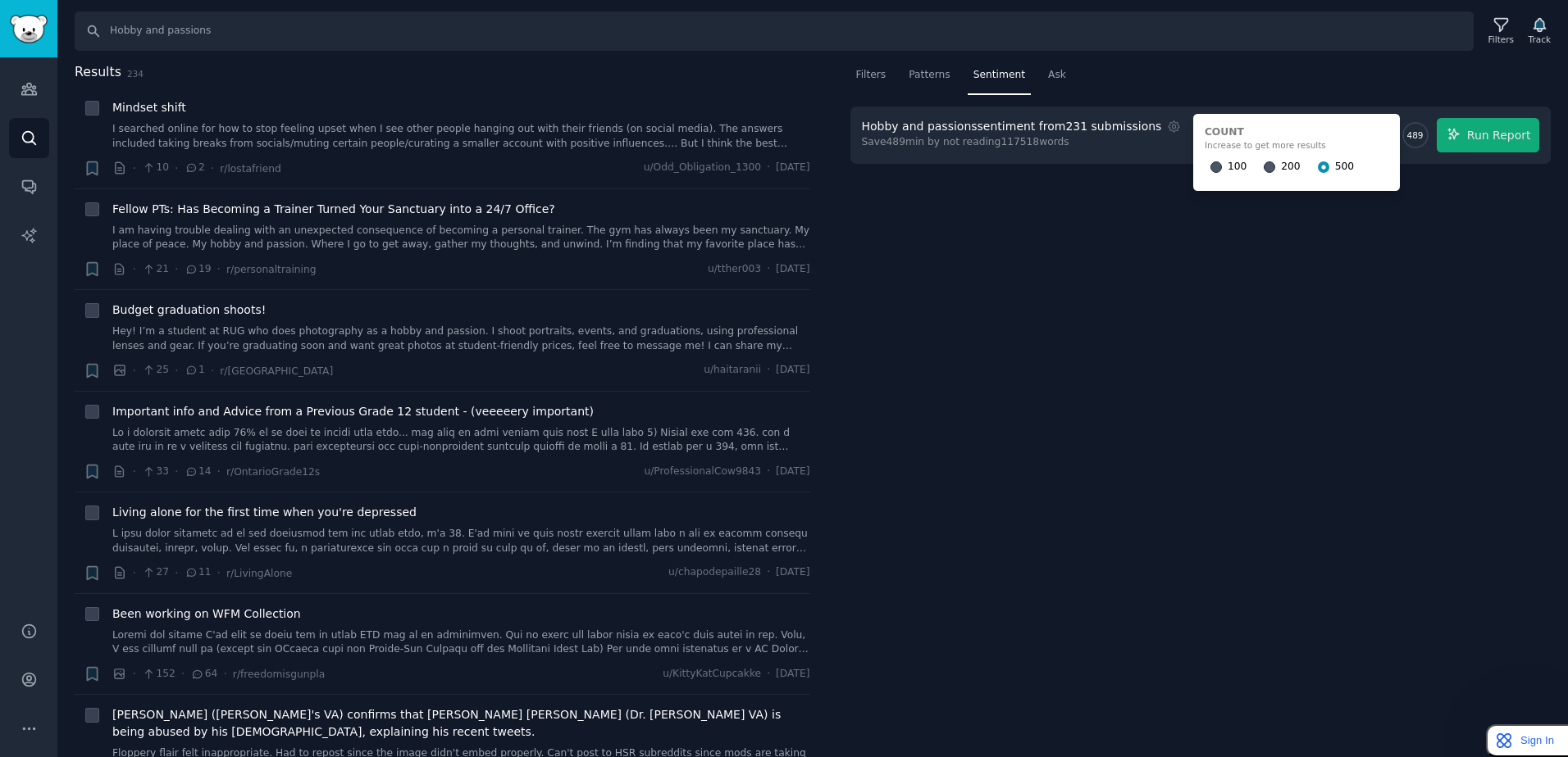
click at [1241, 236] on div "Filters Patterns Sentiment Ask Hobby and passions sentiment from 231 submission…" at bounding box center [1201, 410] width 736 height 696
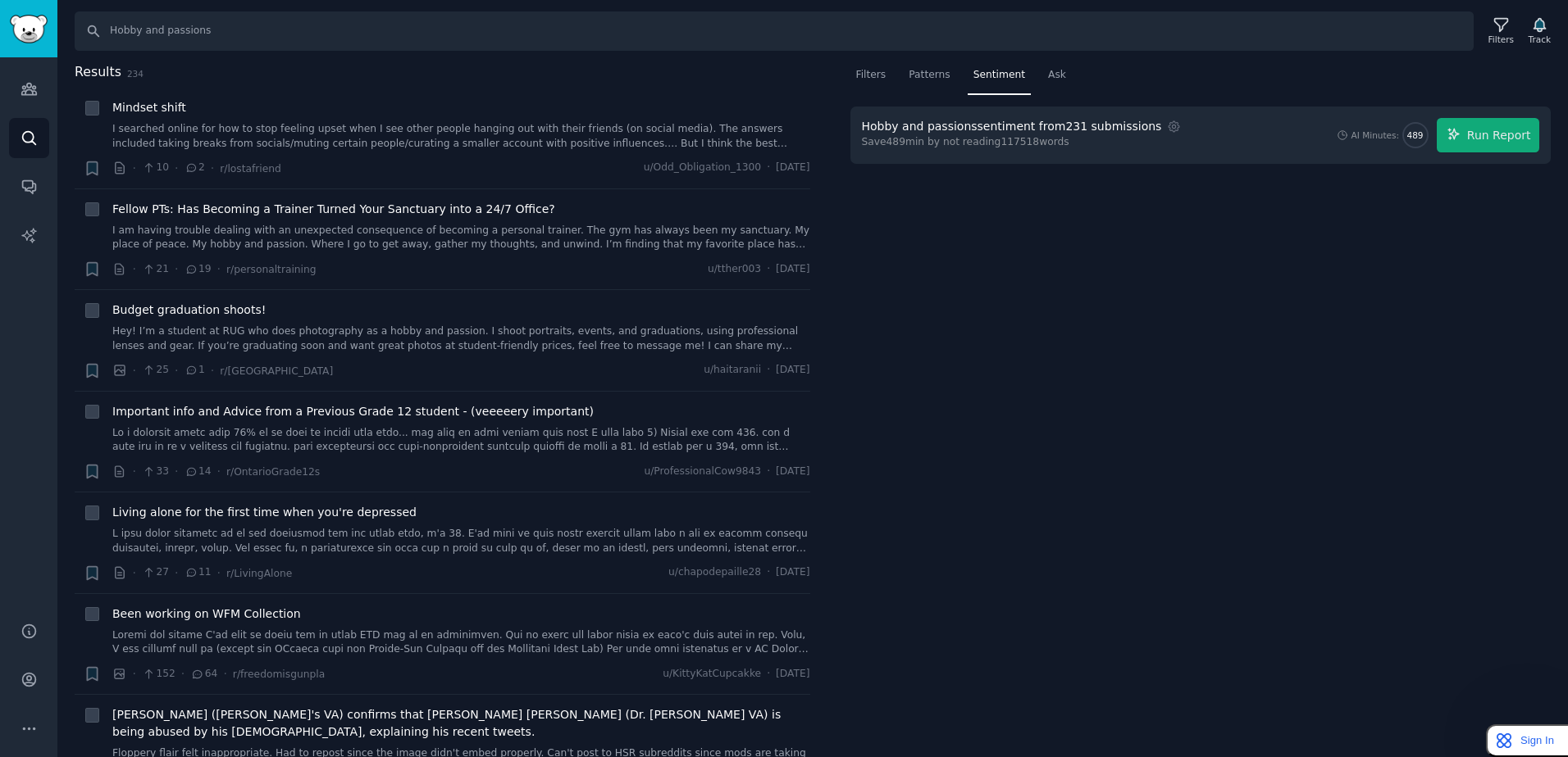
click at [899, 135] on div "Hobby and passions sentiment from 231 submissions" at bounding box center [1011, 127] width 300 height 17
click at [497, 145] on link "I searched online for how to stop feeling upset when I see other people hanging…" at bounding box center [461, 136] width 697 height 29
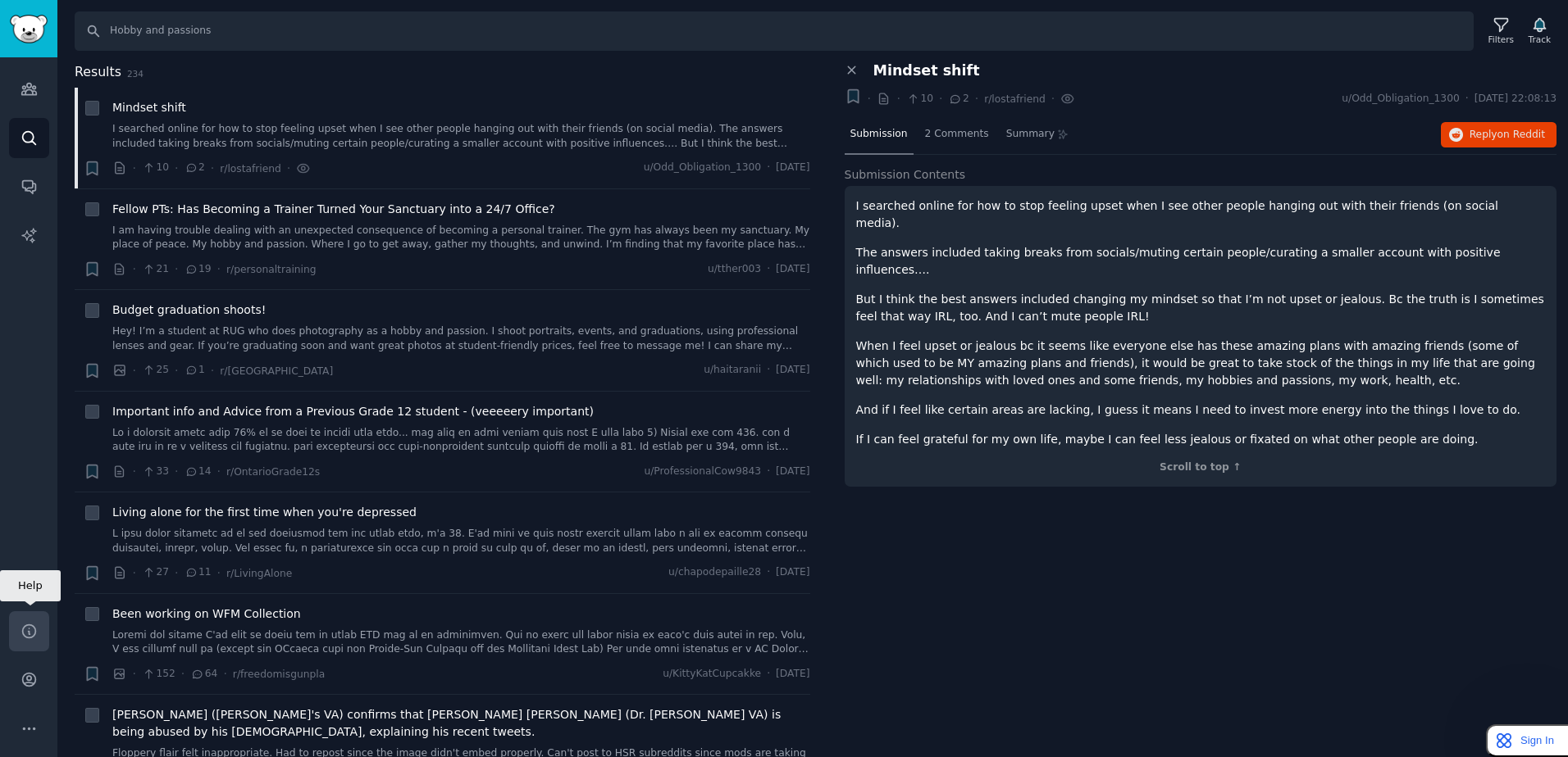
click at [31, 646] on link "Help" at bounding box center [29, 631] width 40 height 40
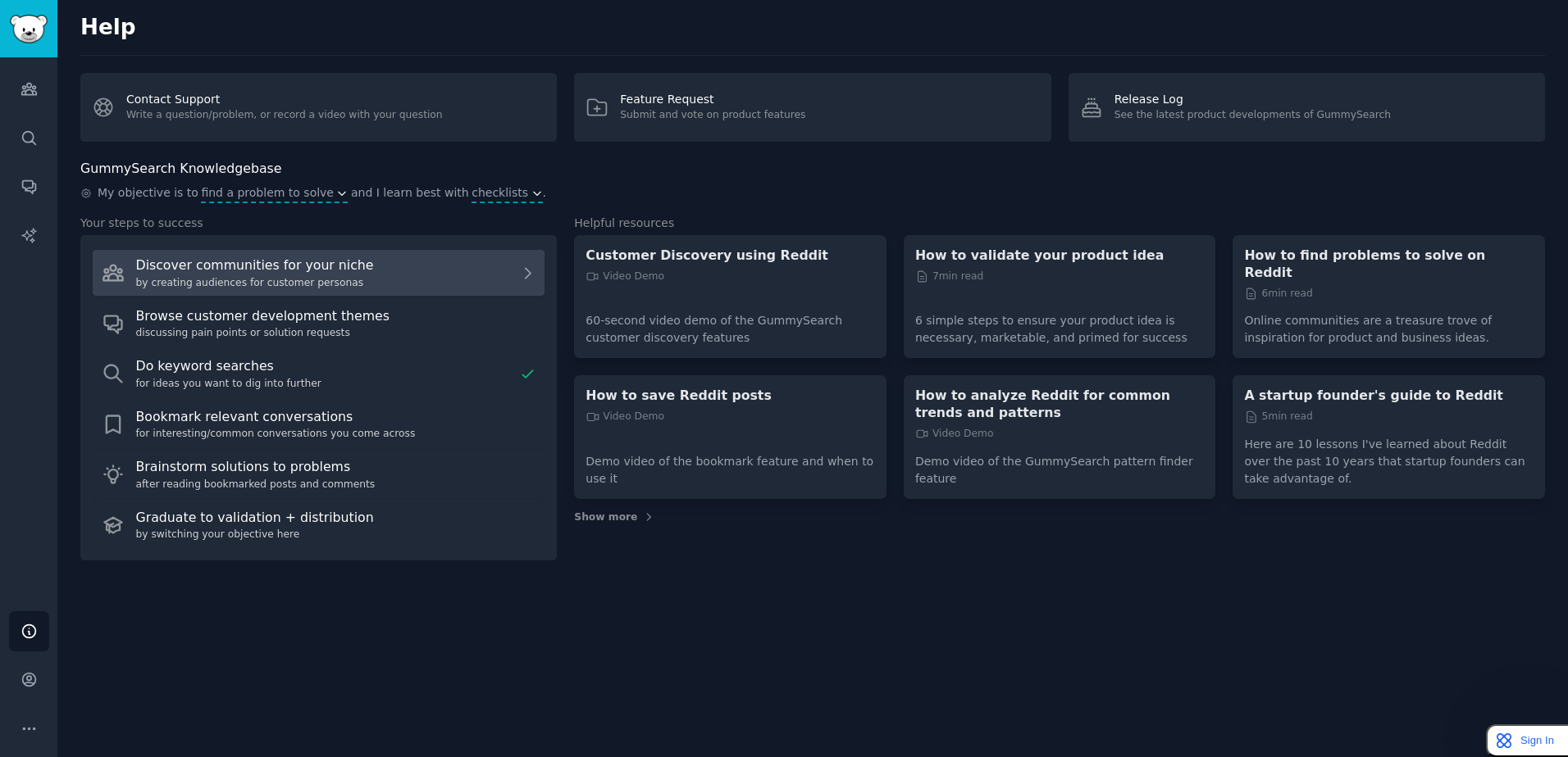
click at [306, 268] on div "Discover communities for your niche" at bounding box center [325, 266] width 377 height 21
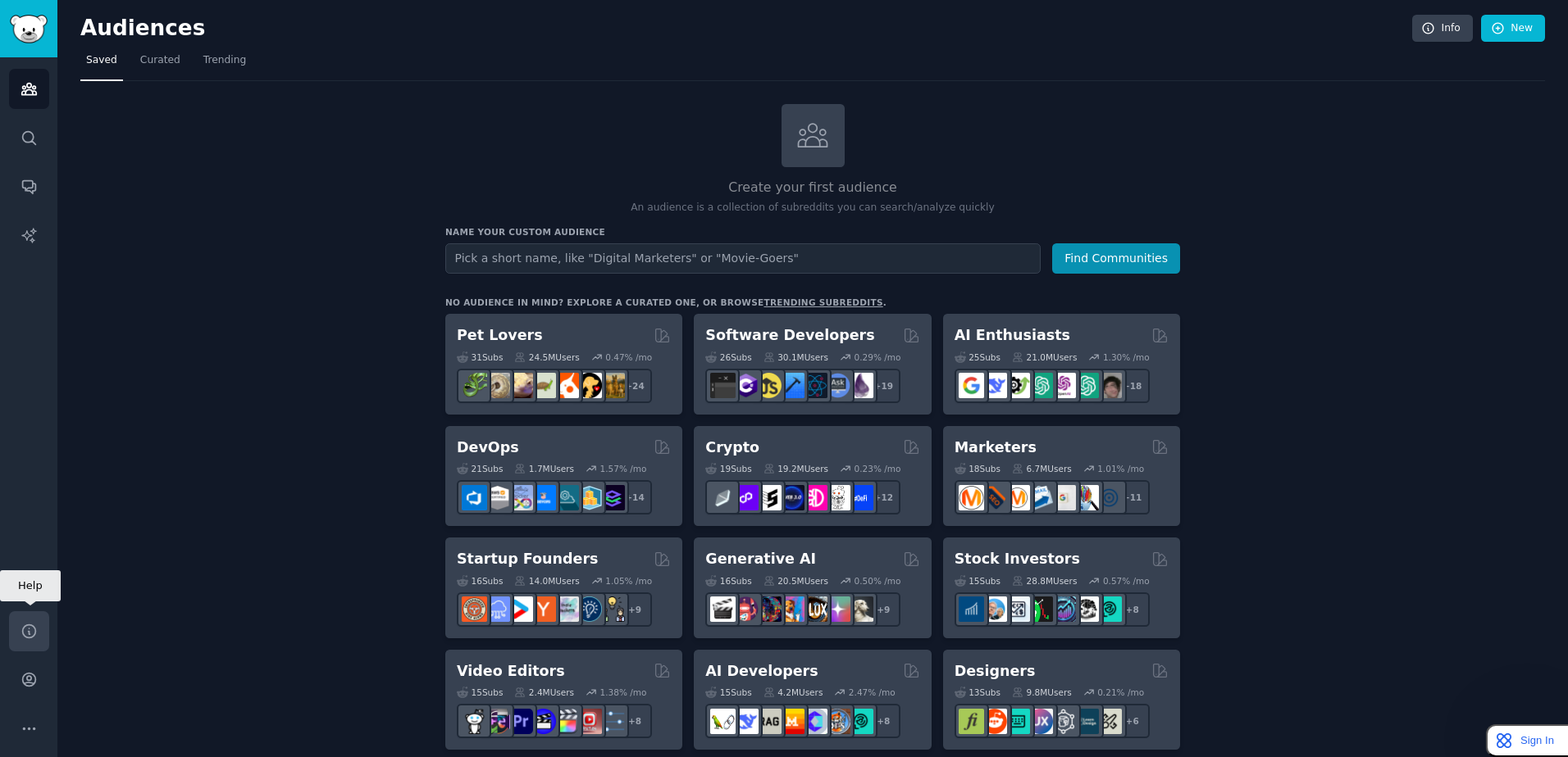
click at [35, 639] on icon "Sidebar" at bounding box center [30, 632] width 17 height 17
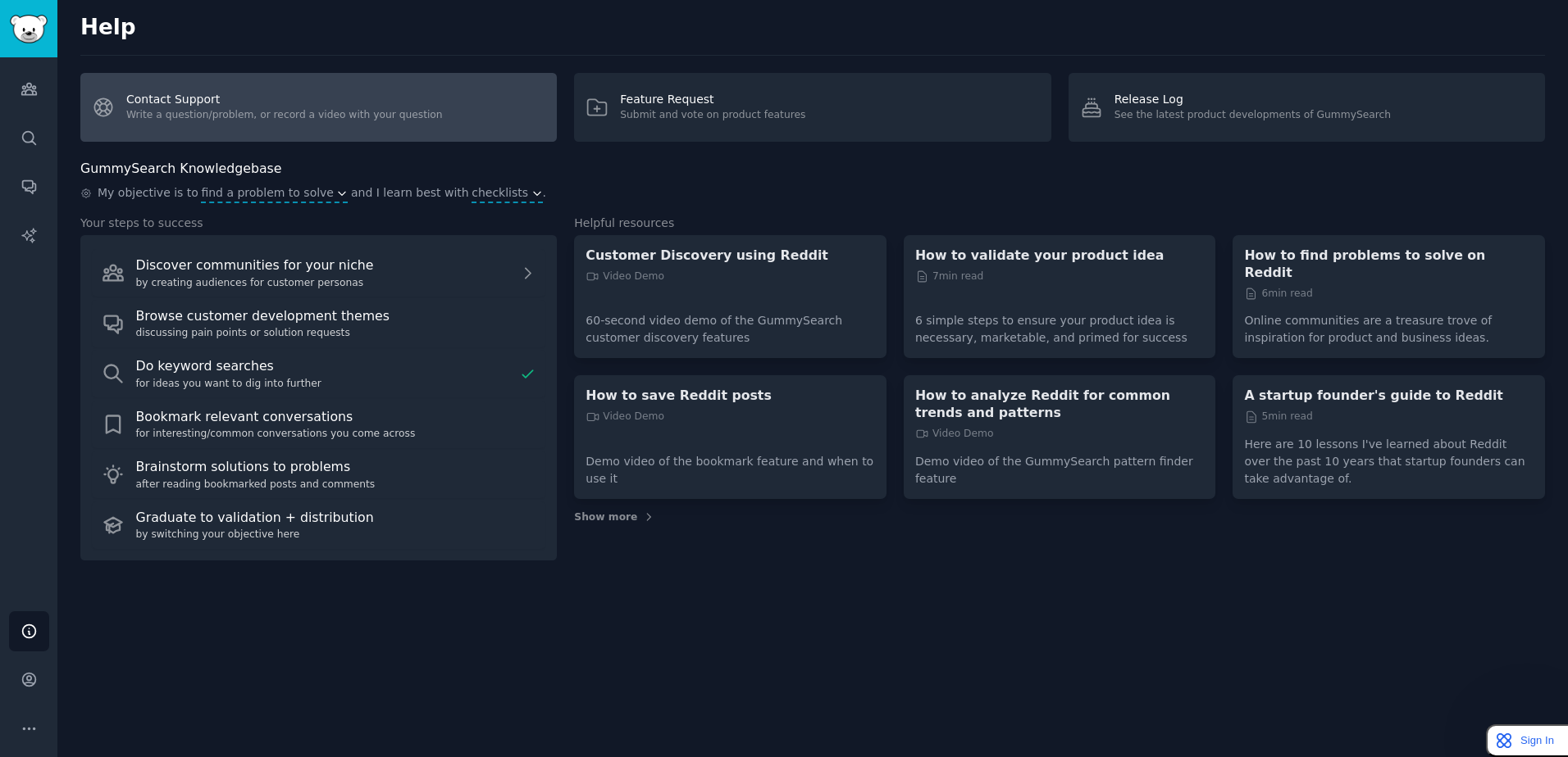
click at [297, 114] on link "Contact Support Write a question/problem, or record a video with your question" at bounding box center [318, 107] width 477 height 69
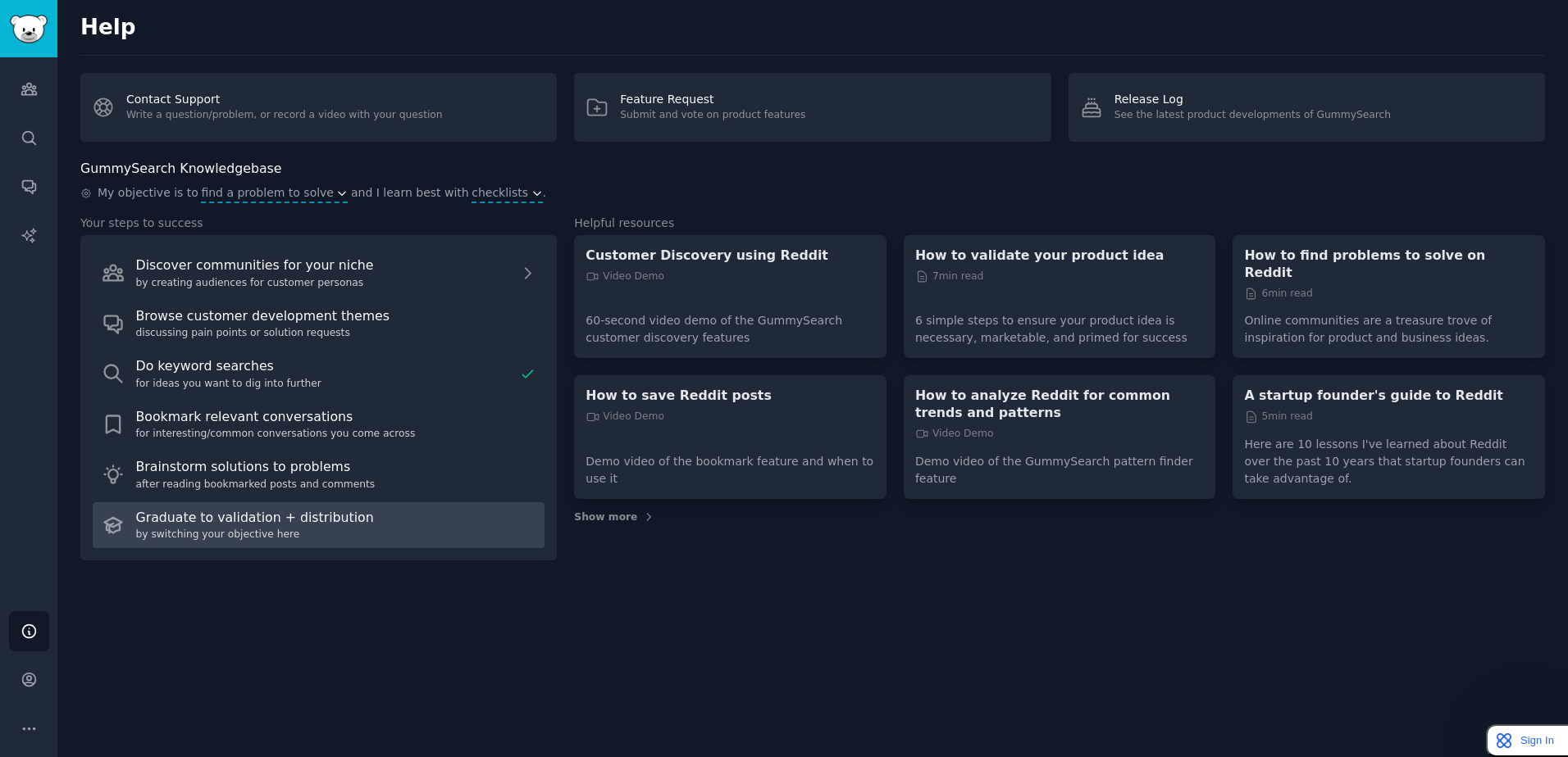
click at [318, 537] on div "by switching your objective here" at bounding box center [337, 535] width 400 height 15
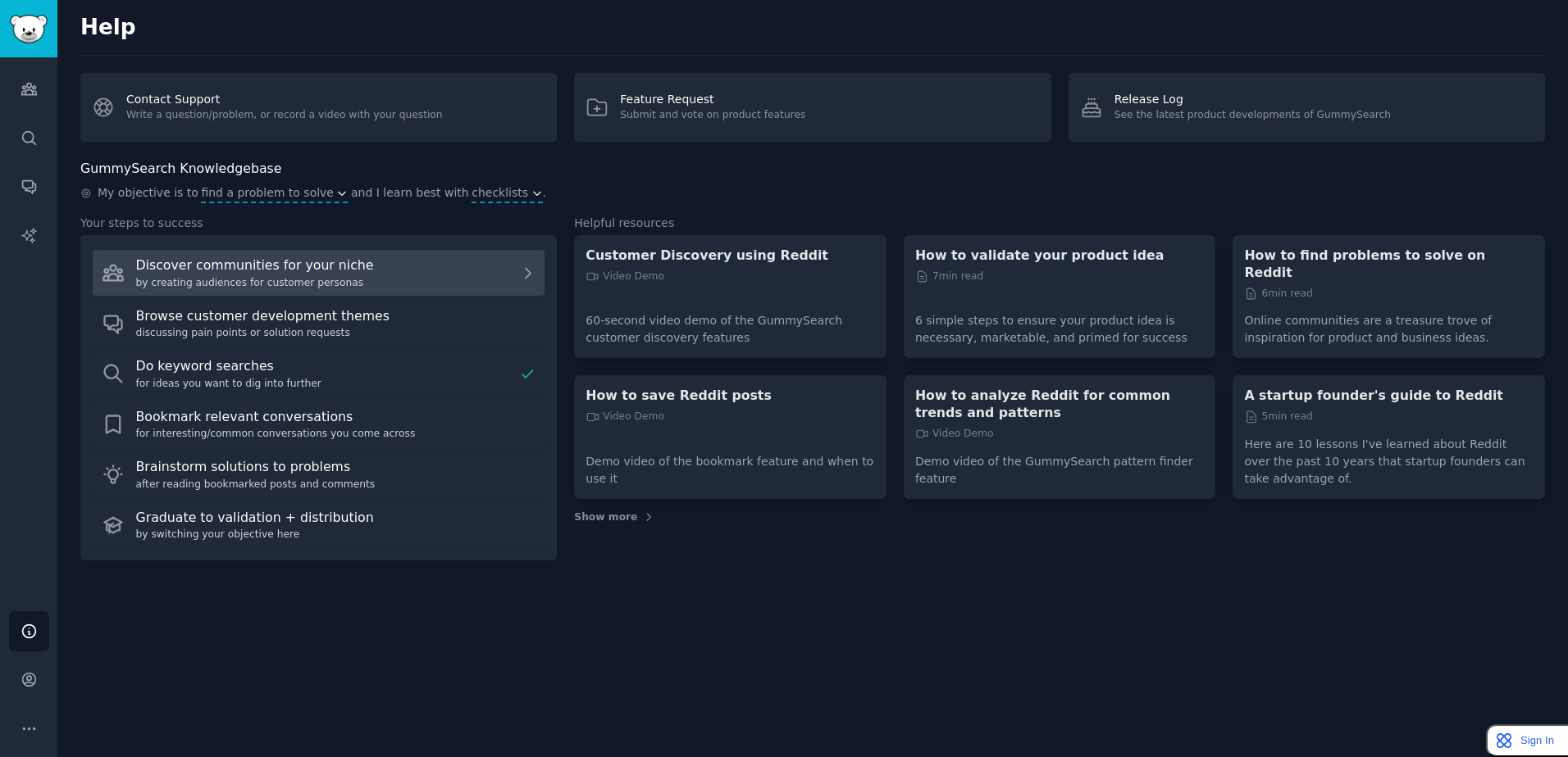
click at [164, 254] on link "Discover communities for your niche by creating audiences for customer personas" at bounding box center [318, 273] width 453 height 48
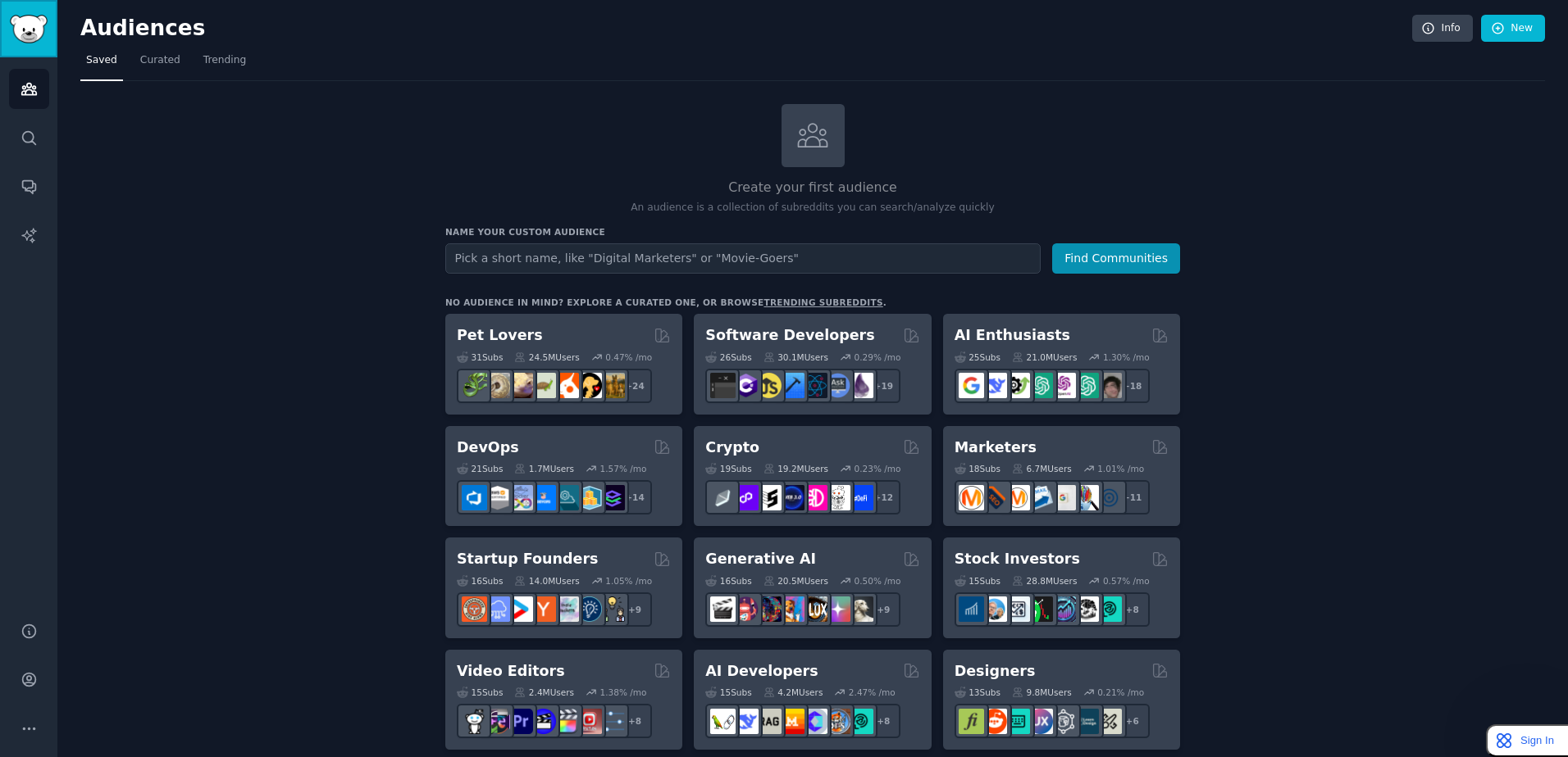
click at [7, 36] on link "Sidebar" at bounding box center [29, 29] width 57 height 57
click at [25, 688] on link "Account" at bounding box center [29, 680] width 40 height 40
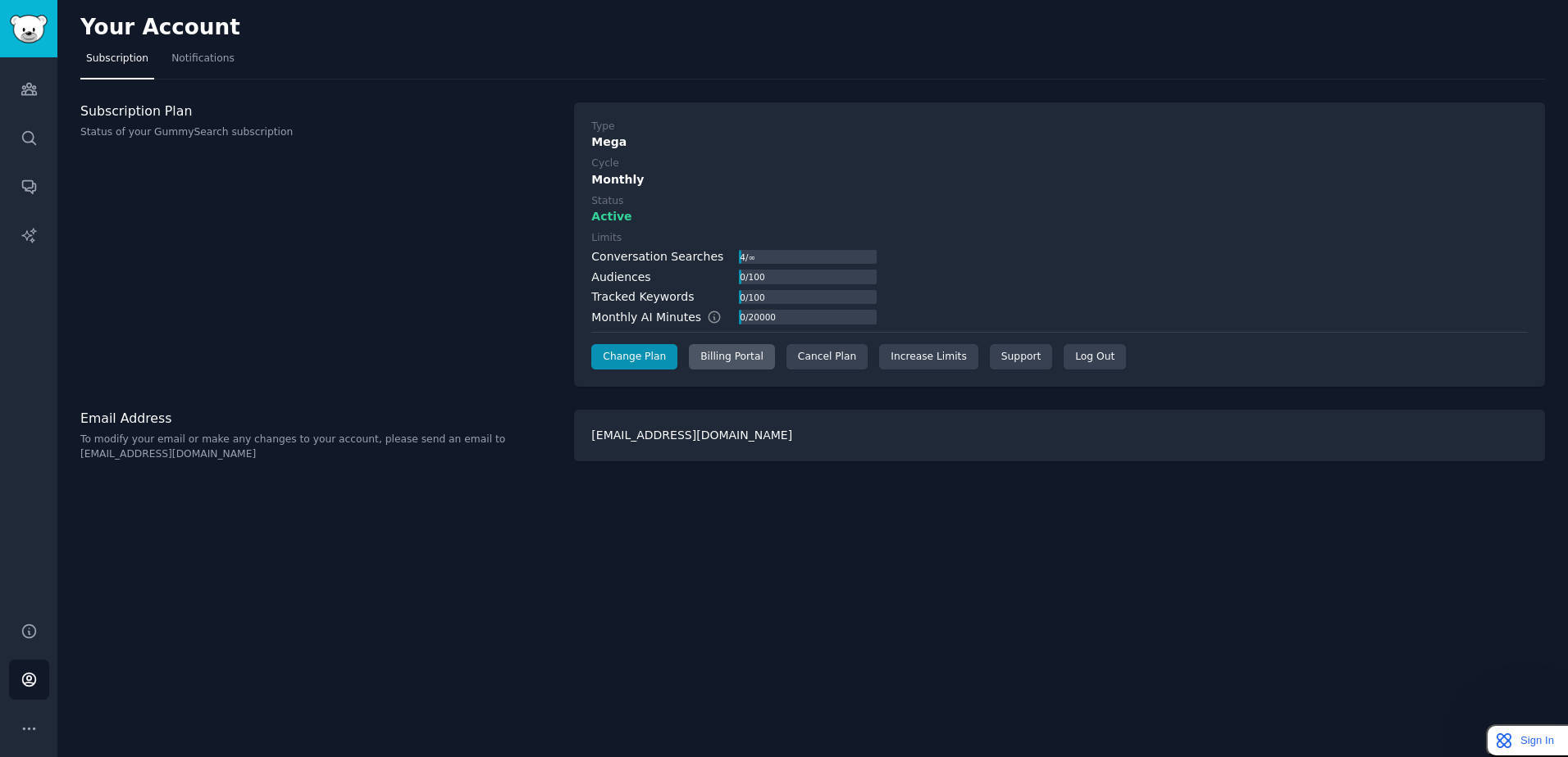
click at [718, 362] on div "Billing Portal" at bounding box center [731, 357] width 86 height 26
click at [172, 60] on span "Notifications" at bounding box center [203, 58] width 63 height 15
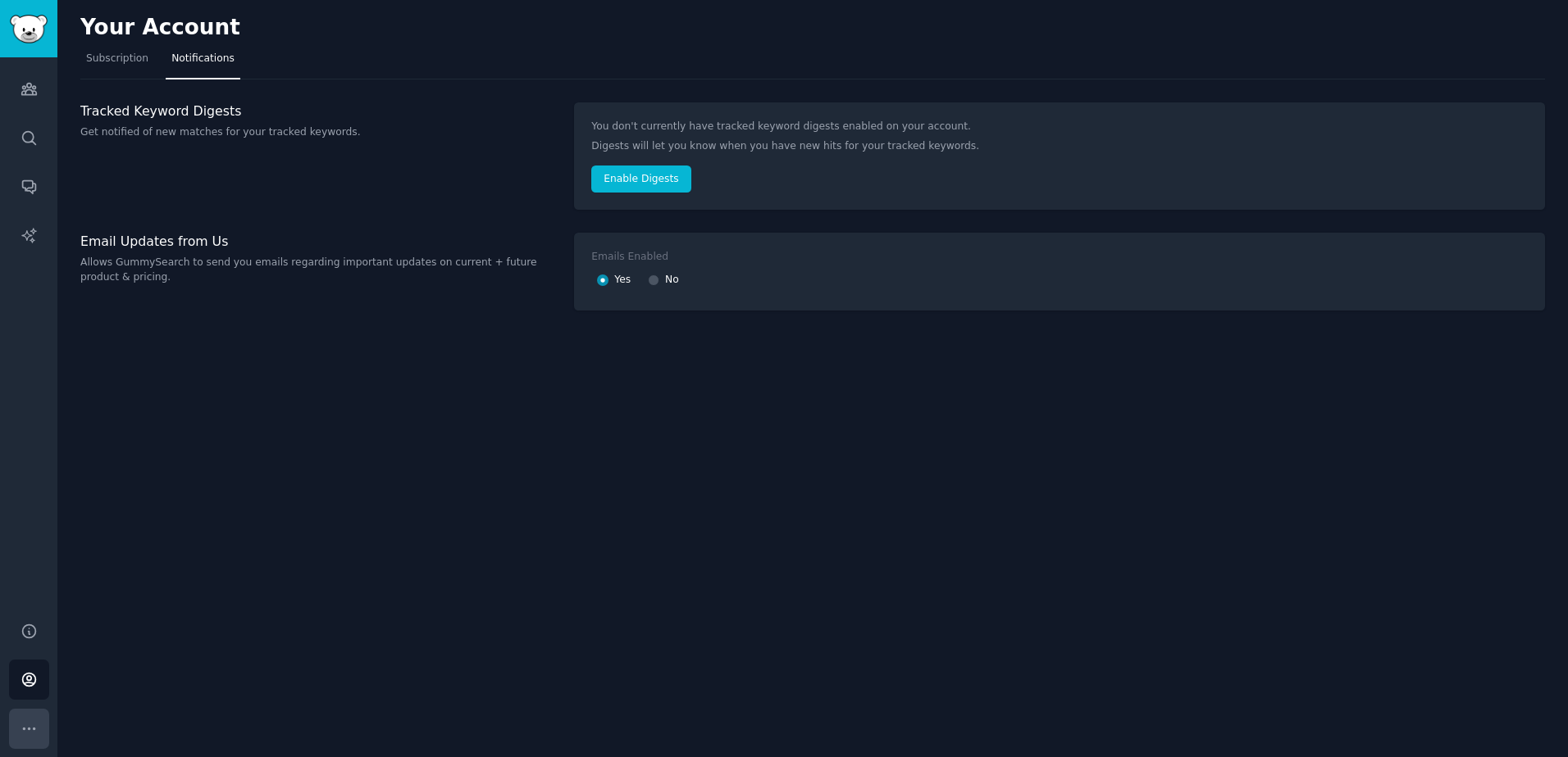
click at [22, 730] on icon "Sidebar" at bounding box center [30, 729] width 17 height 17
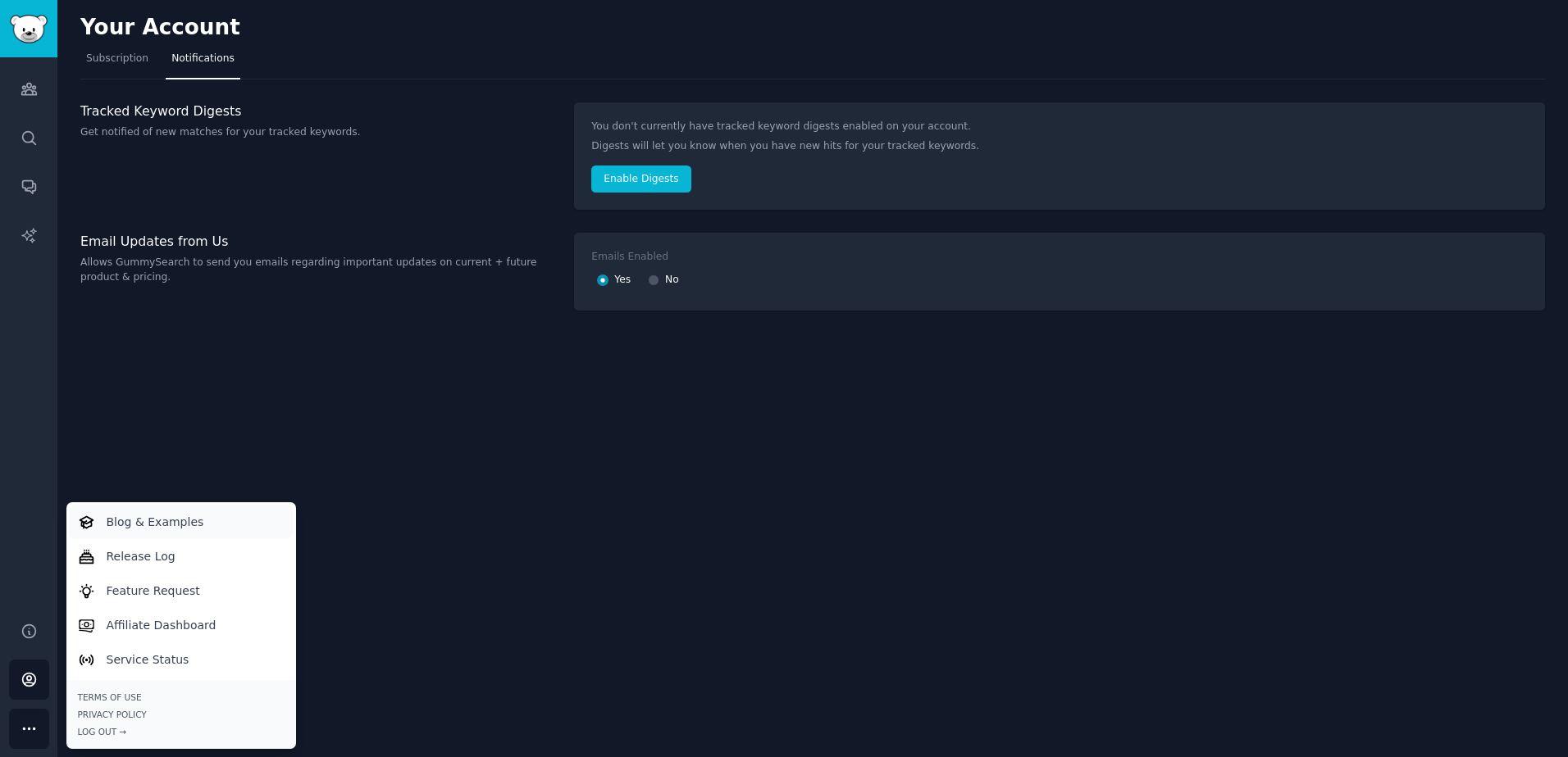
click at [203, 521] on link "Blog & Examples" at bounding box center [180, 522] width 224 height 35
click at [17, 49] on link "Sidebar" at bounding box center [29, 29] width 57 height 57
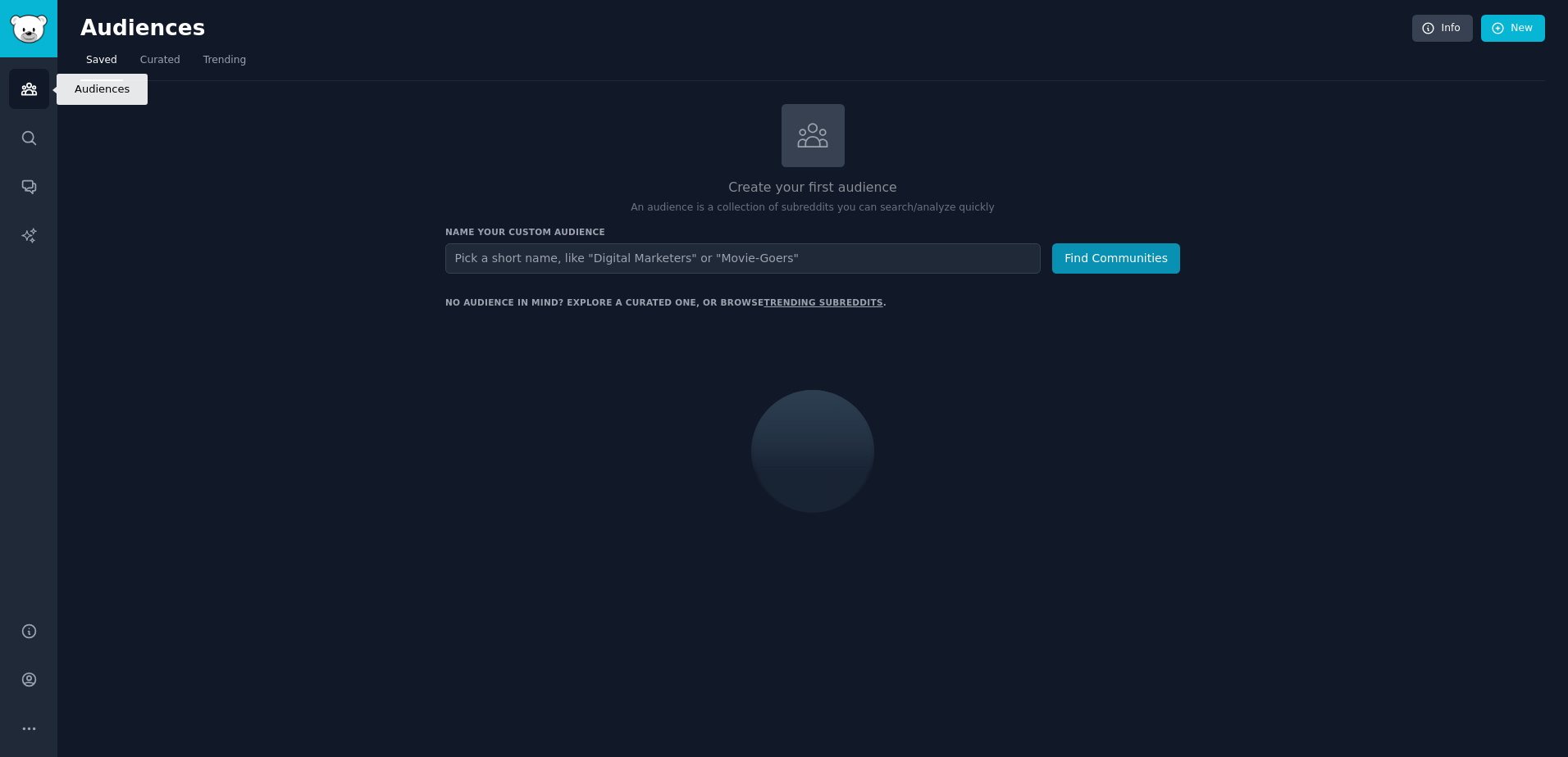
click at [22, 96] on icon "Sidebar" at bounding box center [30, 89] width 17 height 17
